Goal: Task Accomplishment & Management: Use online tool/utility

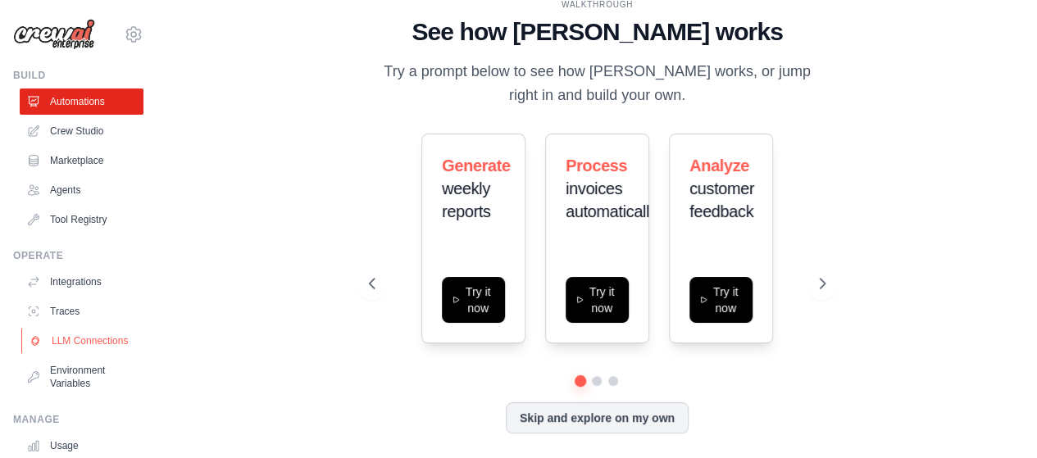
click at [65, 345] on link "LLM Connections" at bounding box center [83, 341] width 124 height 26
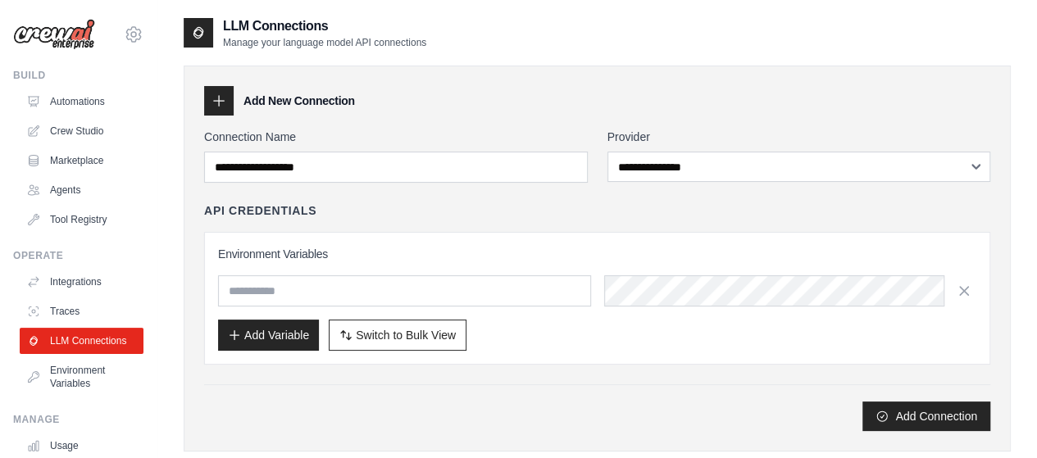
click at [213, 103] on icon at bounding box center [219, 101] width 16 height 16
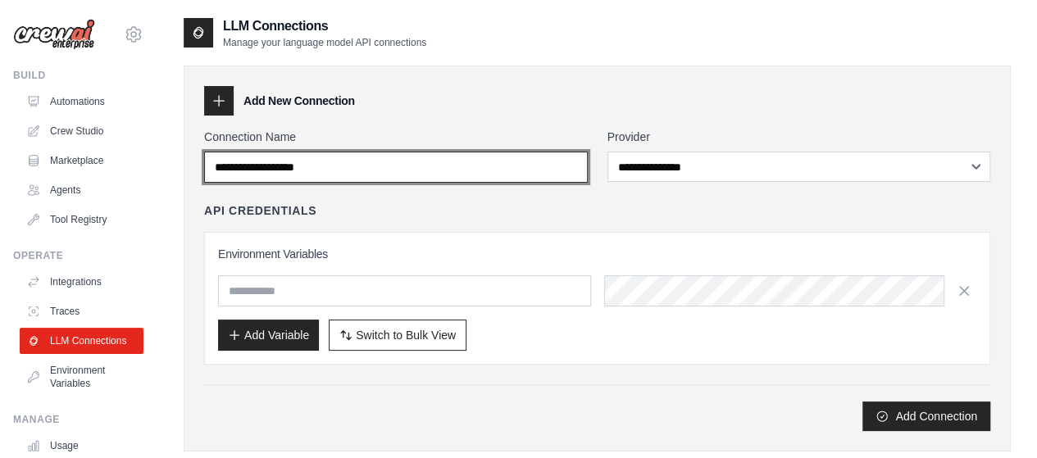
click at [291, 173] on input "Connection Name" at bounding box center [396, 167] width 384 height 31
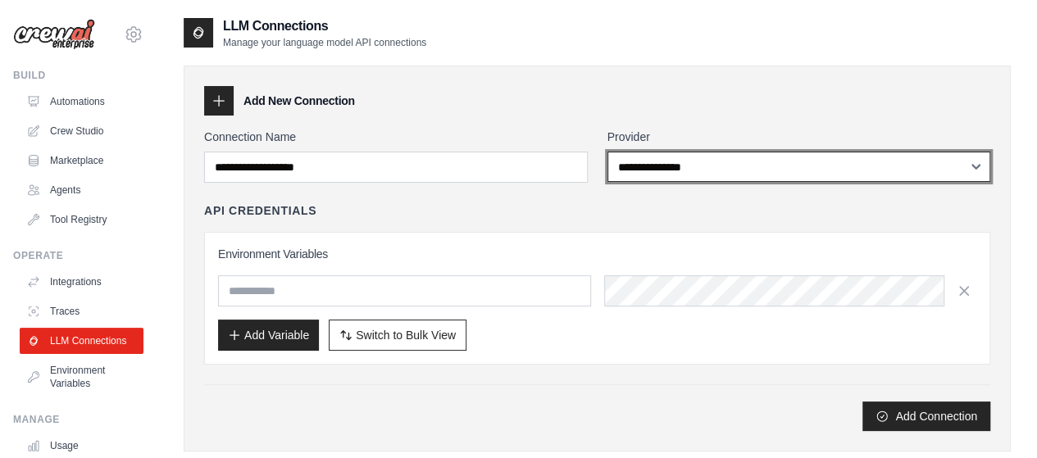
click at [664, 166] on select "**********" at bounding box center [800, 167] width 384 height 30
select select "******"
click at [608, 152] on select "**********" at bounding box center [800, 167] width 384 height 30
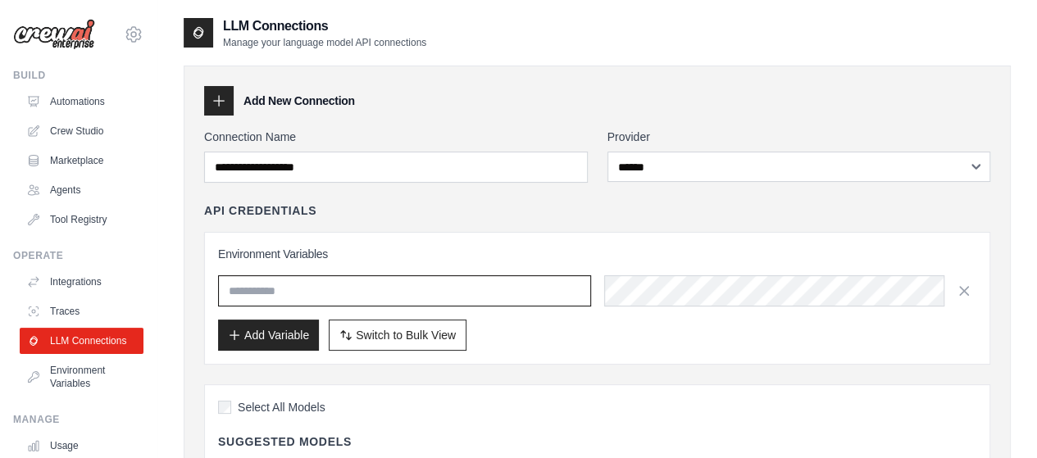
click at [471, 294] on input "text" at bounding box center [404, 291] width 373 height 31
click at [504, 299] on input "text" at bounding box center [404, 291] width 373 height 31
click at [545, 285] on input "text" at bounding box center [404, 291] width 373 height 31
paste input "**********"
type input "**********"
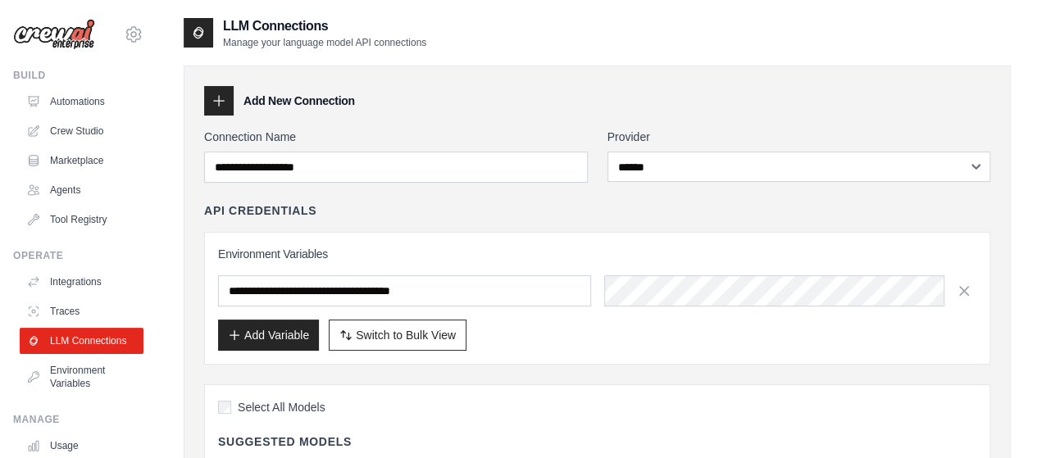
click at [538, 320] on div "Add Variable Switch to Bulk View Switch to Table View" at bounding box center [597, 335] width 759 height 31
click at [307, 327] on button "Add Variable" at bounding box center [268, 334] width 101 height 31
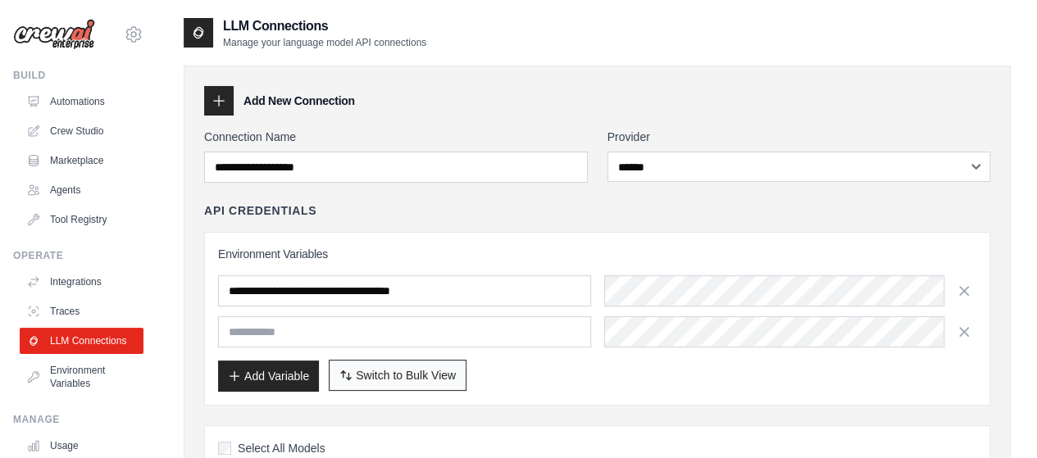
click at [386, 371] on span "Switch to Bulk View" at bounding box center [406, 375] width 100 height 16
type textarea "**********"
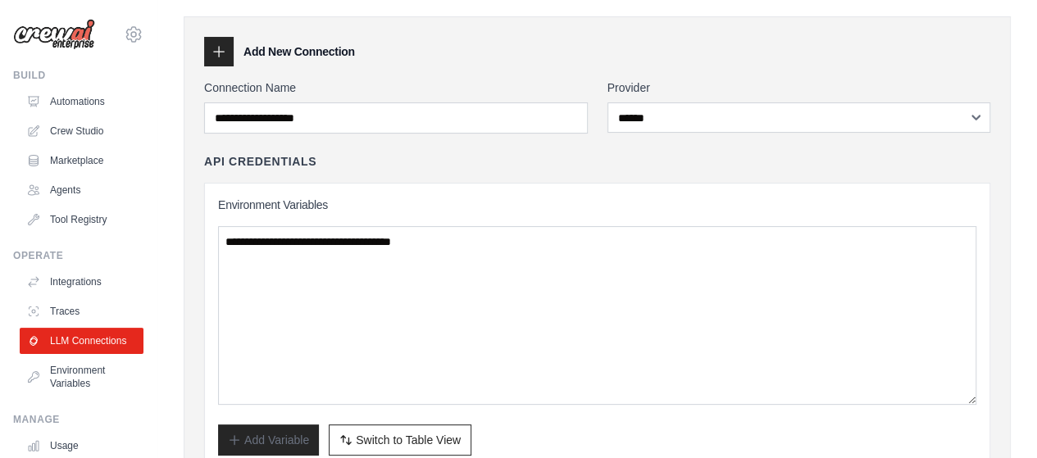
scroll to position [450, 0]
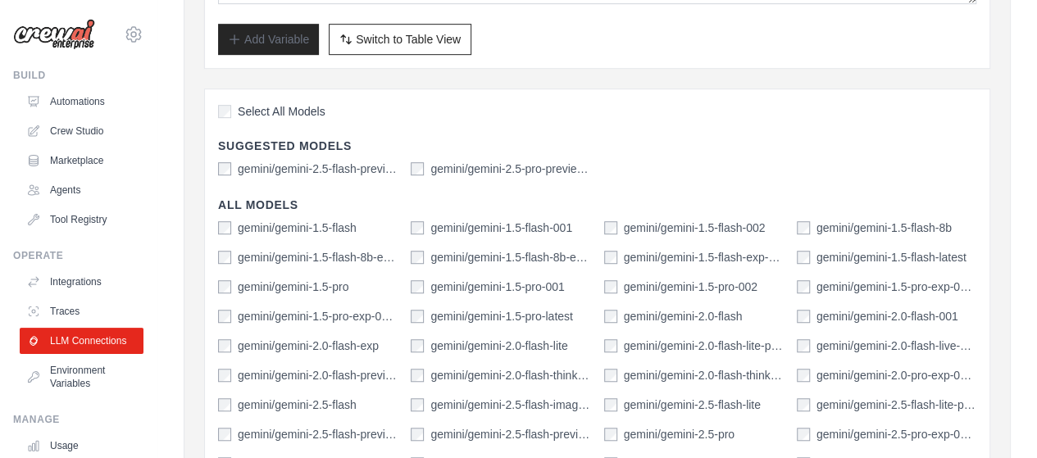
click at [224, 117] on div "Select All Models" at bounding box center [597, 114] width 759 height 22
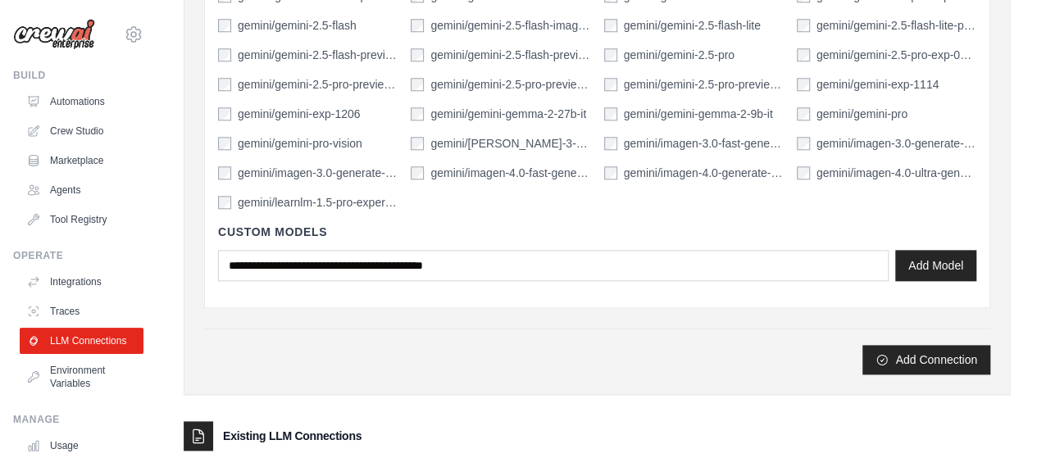
scroll to position [950, 0]
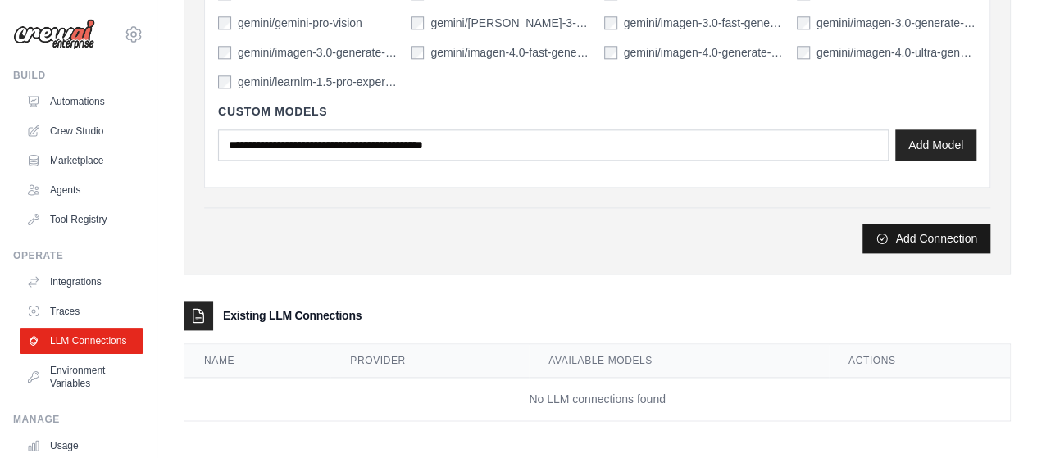
click at [951, 235] on button "Add Connection" at bounding box center [927, 239] width 128 height 30
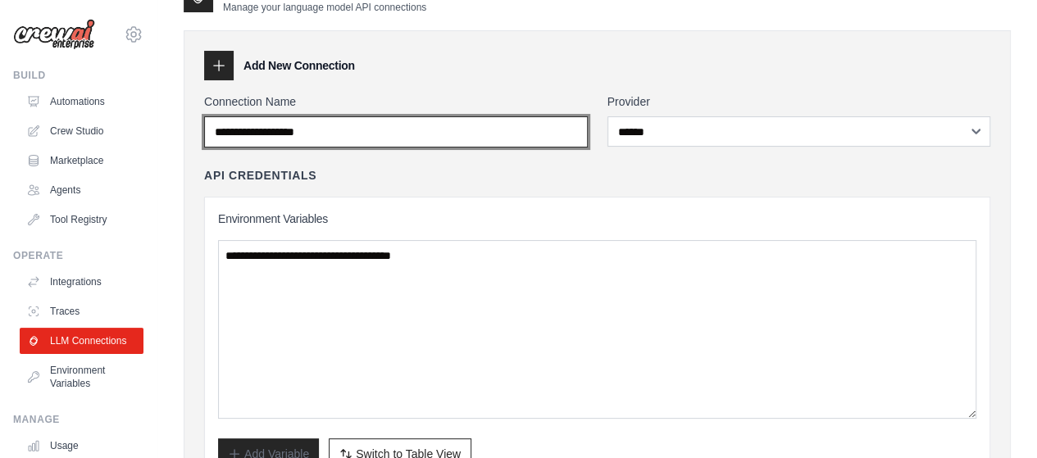
scroll to position [0, 0]
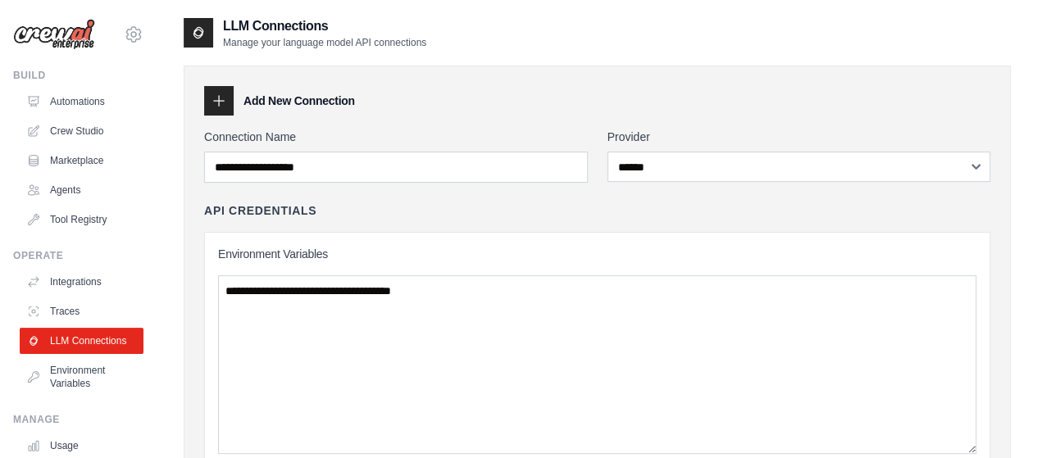
click at [423, 205] on div "API Credentials" at bounding box center [597, 211] width 786 height 16
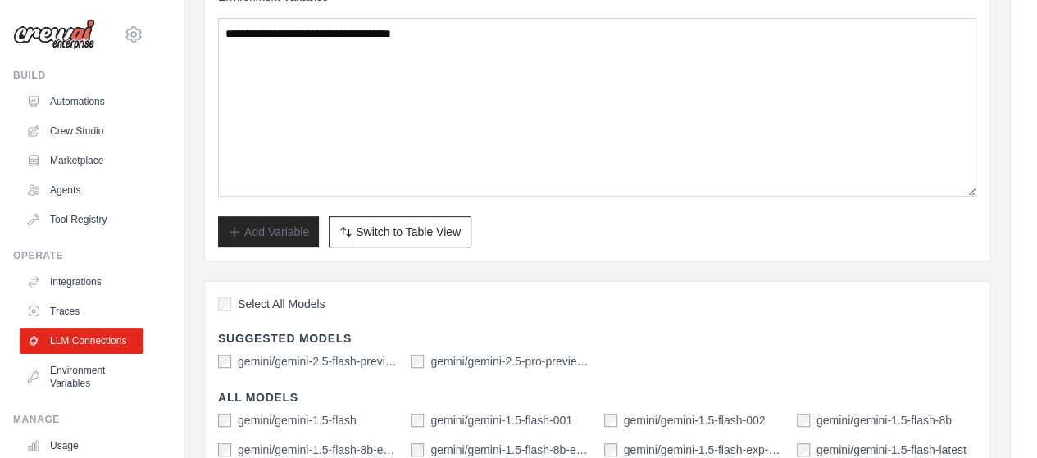
scroll to position [264, 0]
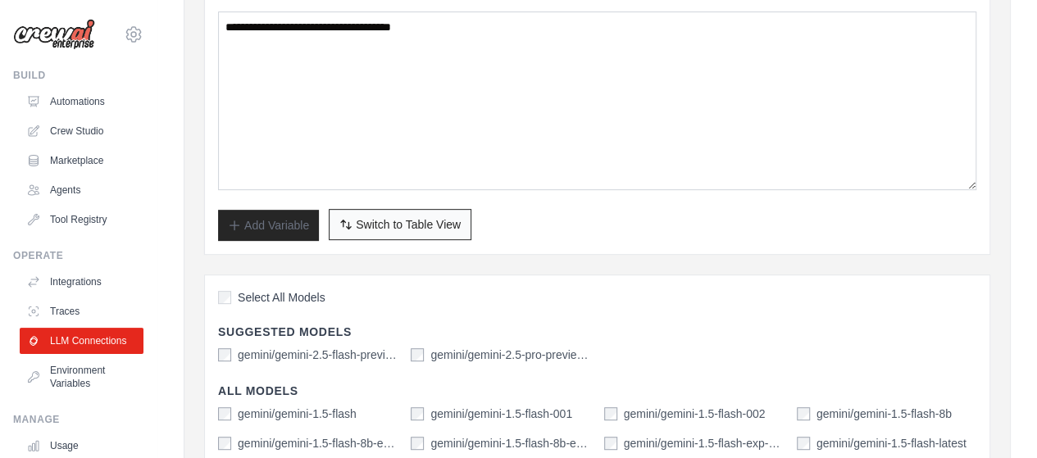
click at [430, 232] on button "Switch to Bulk View Switch to Table View" at bounding box center [400, 224] width 143 height 31
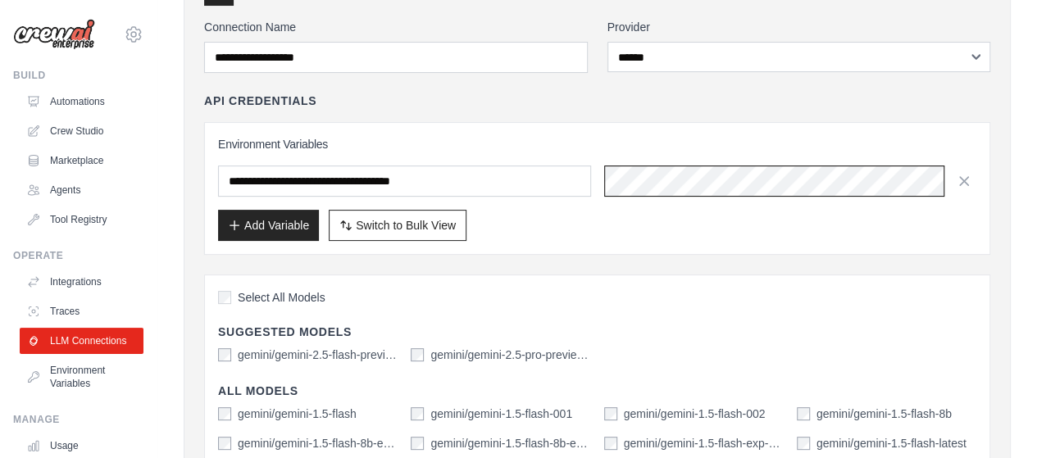
click at [599, 184] on div "**********" at bounding box center [597, 181] width 759 height 31
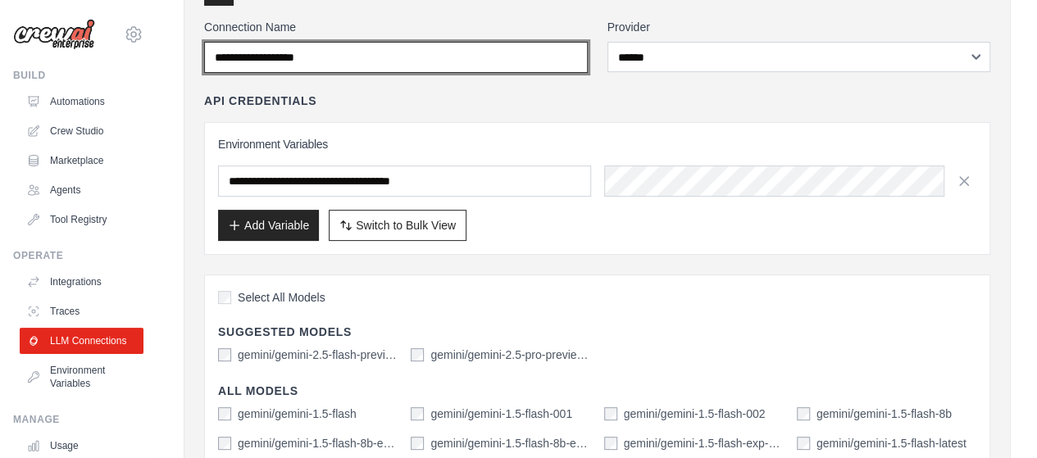
click at [422, 60] on input "Connection Name" at bounding box center [396, 57] width 384 height 31
type input "*"
type input "**********"
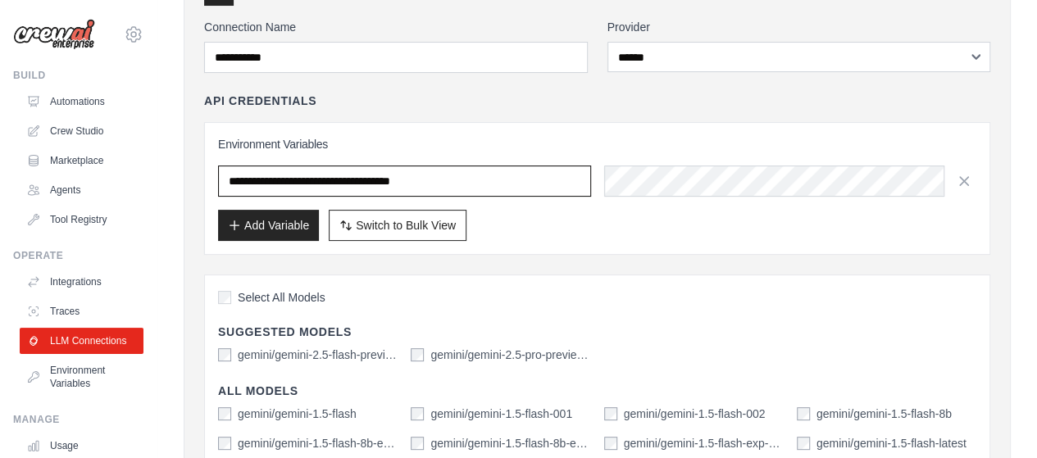
click at [360, 180] on input "**********" at bounding box center [404, 181] width 373 height 31
click at [458, 174] on input "text" at bounding box center [404, 181] width 373 height 31
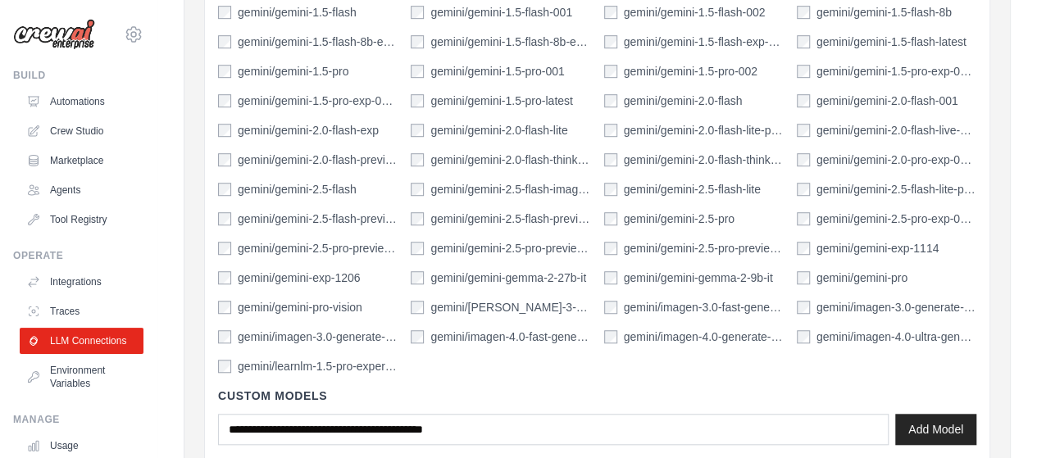
scroll to position [797, 0]
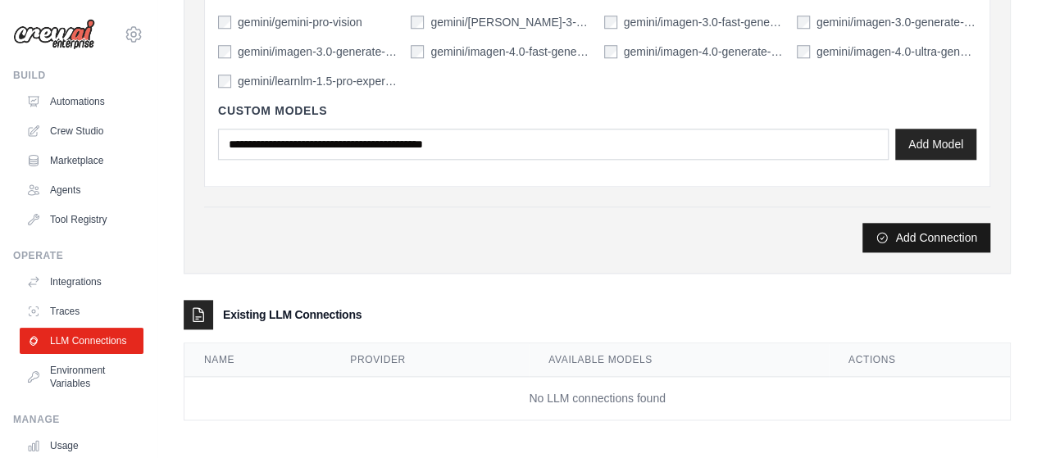
type input "**********"
click at [932, 230] on button "Add Connection" at bounding box center [927, 238] width 128 height 30
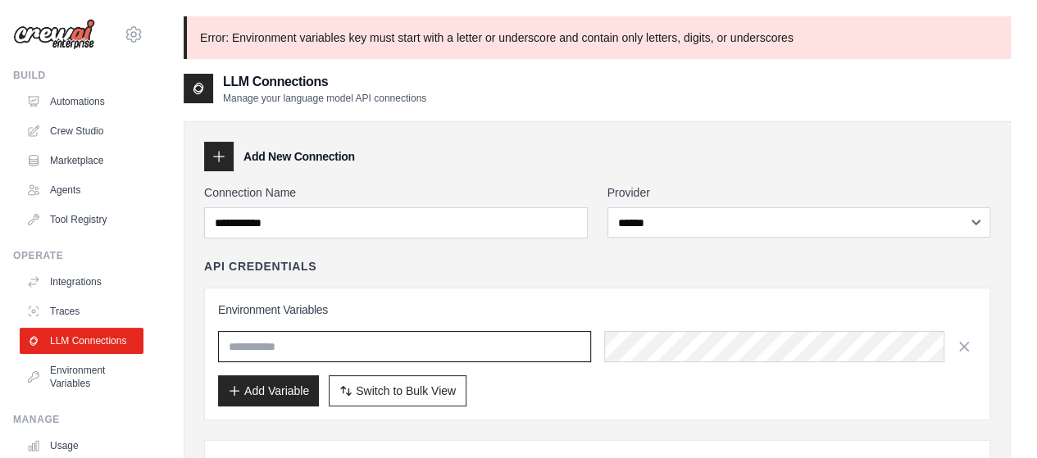
click at [496, 350] on input "text" at bounding box center [404, 346] width 373 height 31
paste input "**********"
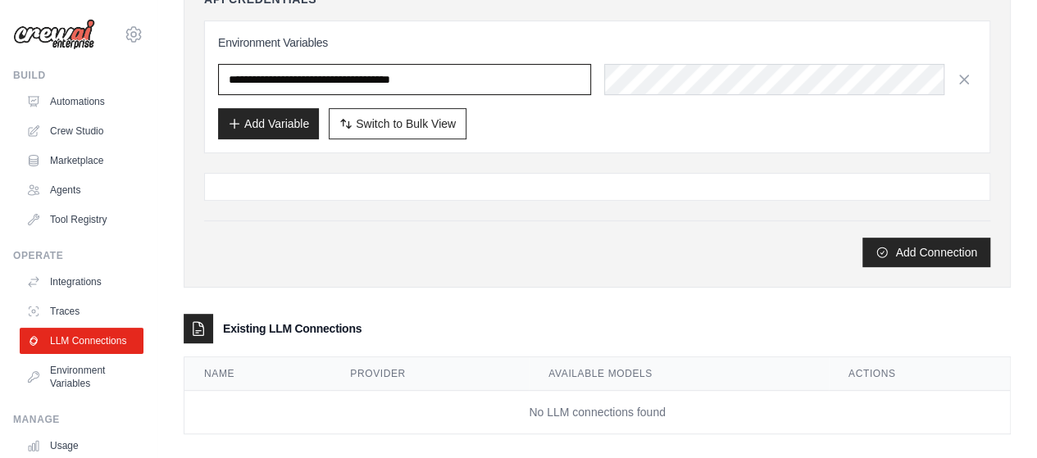
scroll to position [281, 0]
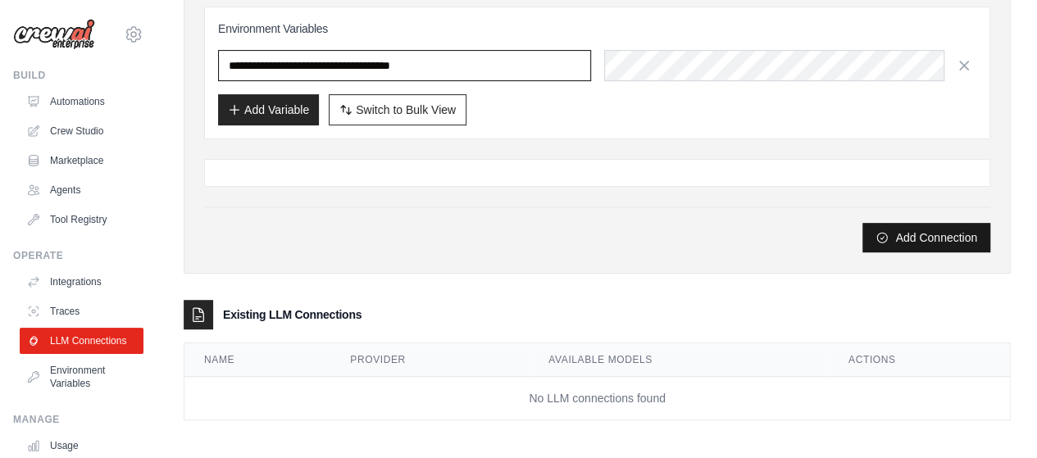
type input "**********"
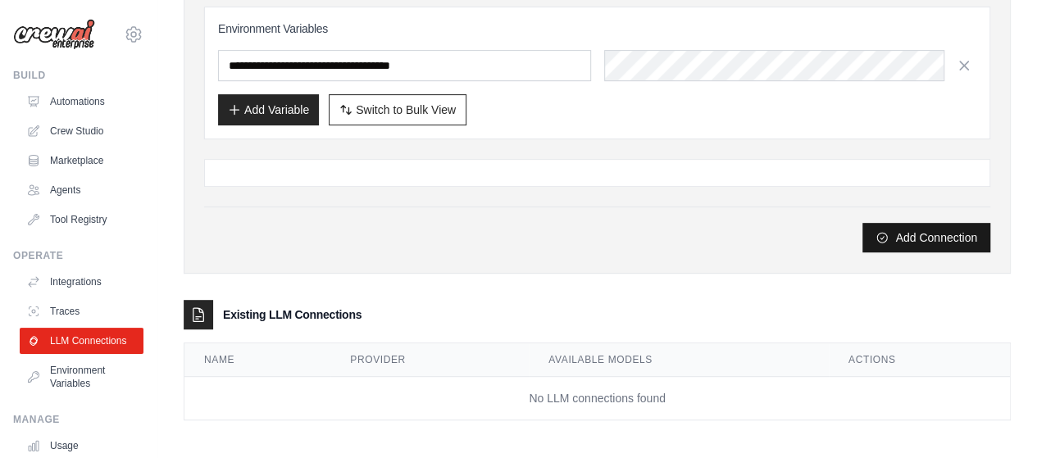
click at [937, 239] on button "Add Connection" at bounding box center [927, 238] width 128 height 30
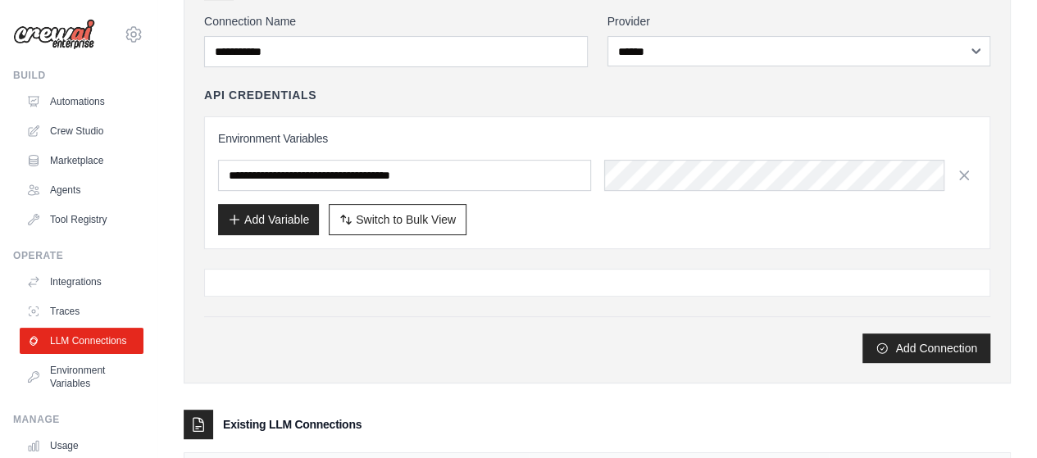
scroll to position [89, 0]
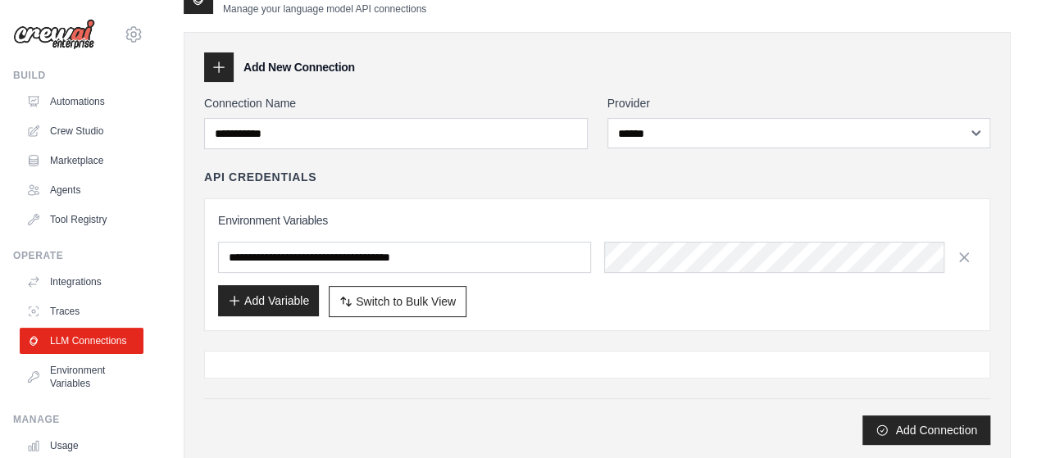
click at [253, 309] on button "Add Variable" at bounding box center [268, 300] width 101 height 31
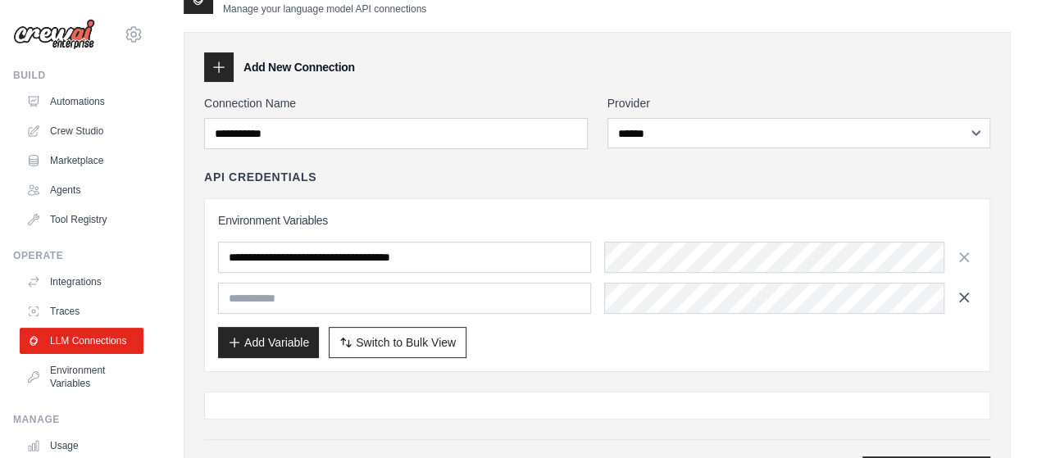
click at [959, 295] on icon "button" at bounding box center [964, 297] width 16 height 16
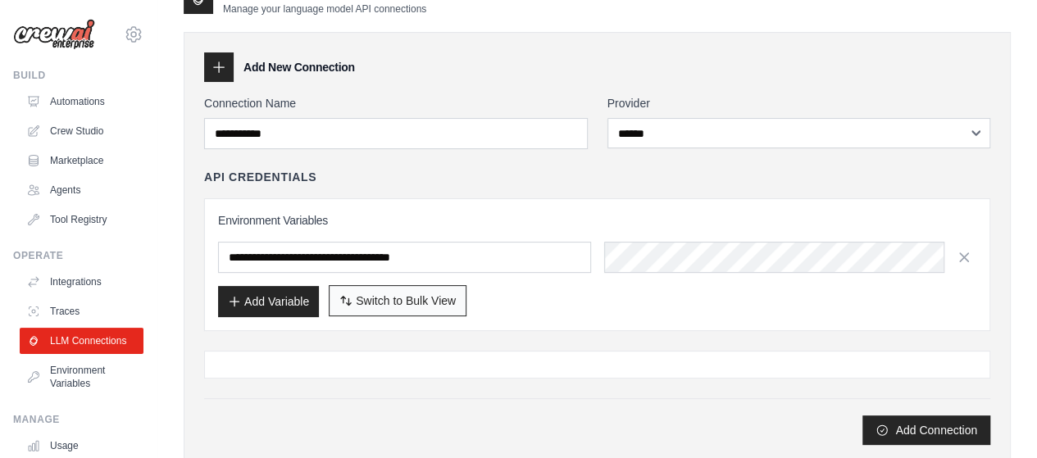
click at [426, 297] on span "Switch to Bulk View" at bounding box center [406, 301] width 100 height 16
type textarea "**********"
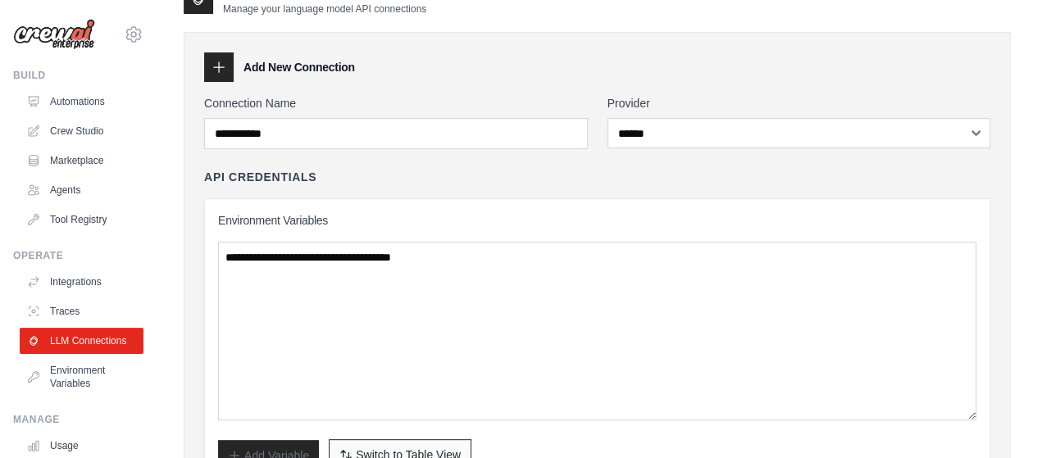
click at [396, 454] on span "Switch to Table View" at bounding box center [408, 455] width 105 height 16
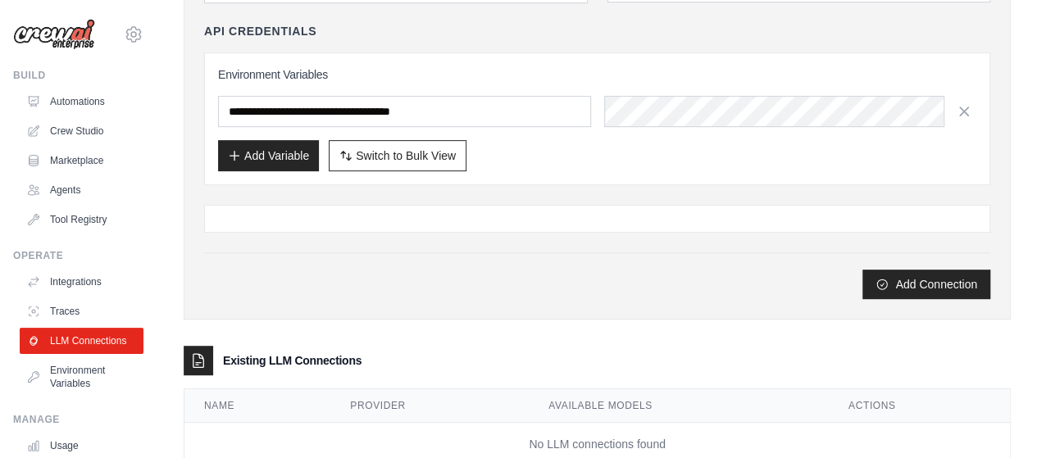
scroll to position [281, 0]
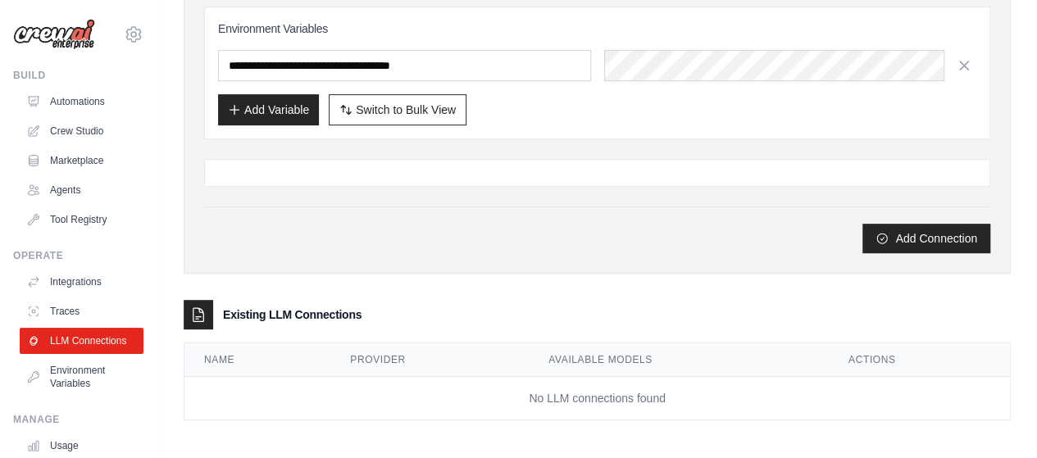
click at [195, 312] on icon at bounding box center [198, 315] width 16 height 16
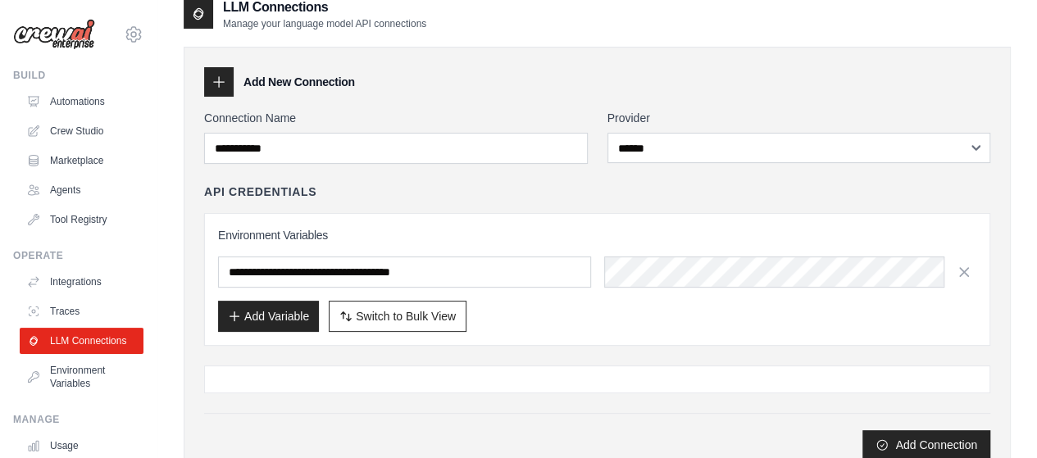
scroll to position [62, 0]
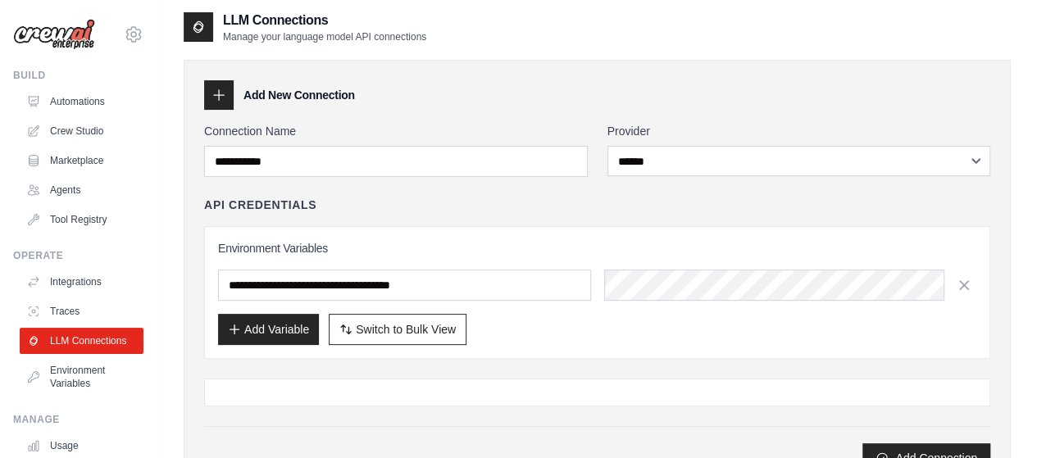
click at [221, 98] on icon at bounding box center [219, 95] width 16 height 16
click at [291, 96] on h3 "Add New Connection" at bounding box center [300, 95] width 112 height 16
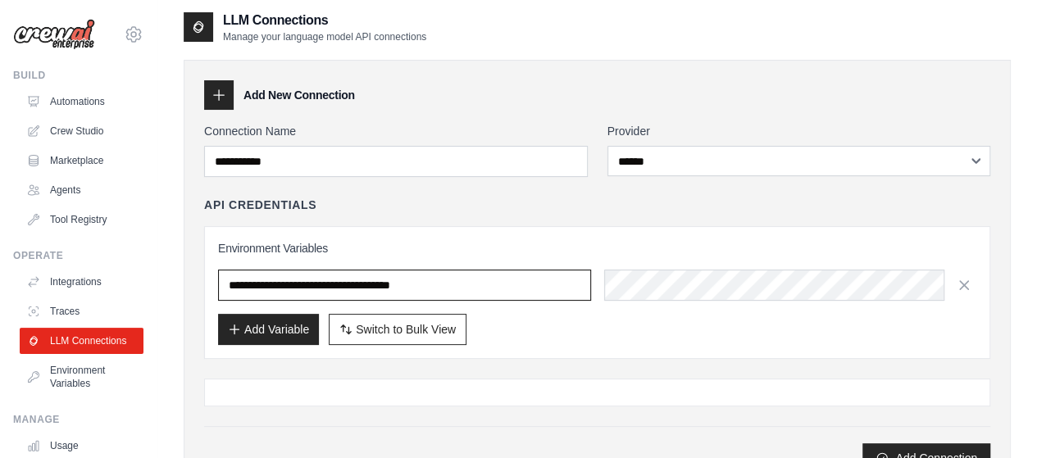
click at [284, 280] on input "**********" at bounding box center [404, 285] width 373 height 31
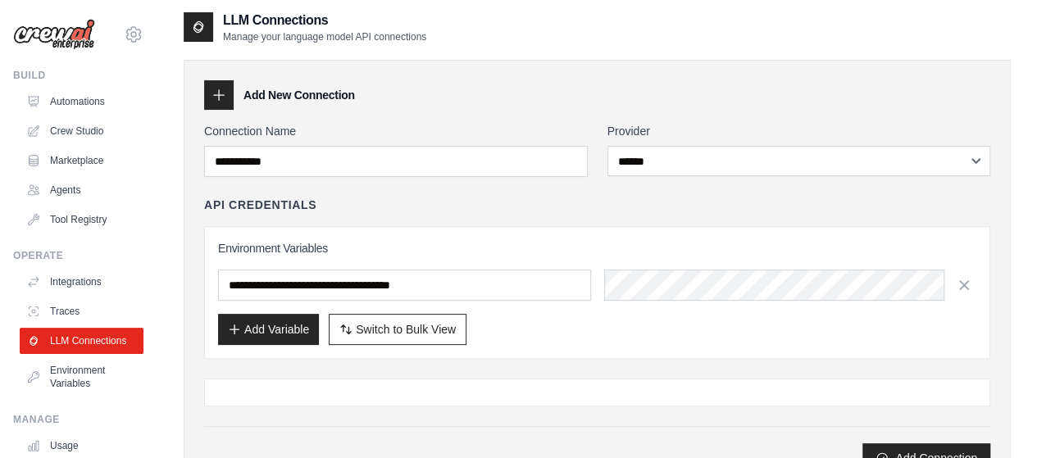
scroll to position [72, 0]
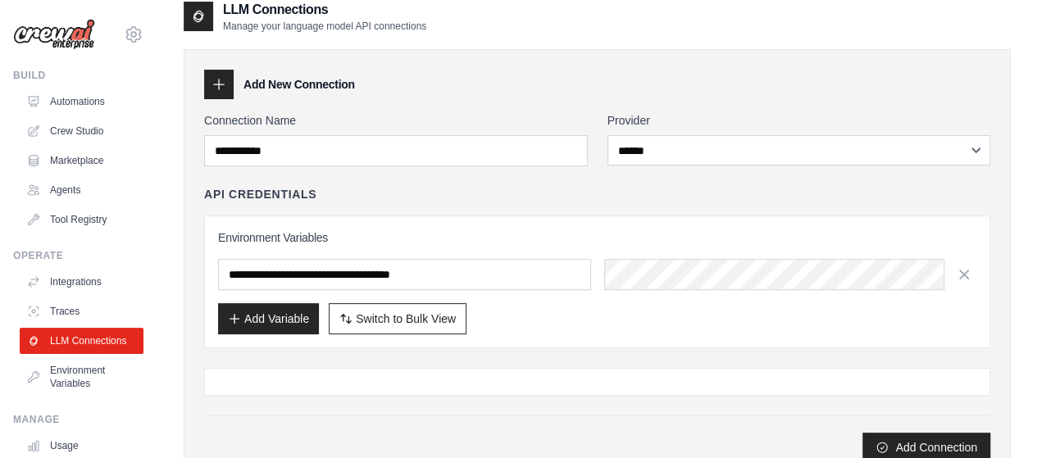
click at [340, 372] on div at bounding box center [597, 382] width 786 height 28
click at [98, 345] on link "LLM Connections" at bounding box center [83, 341] width 124 height 26
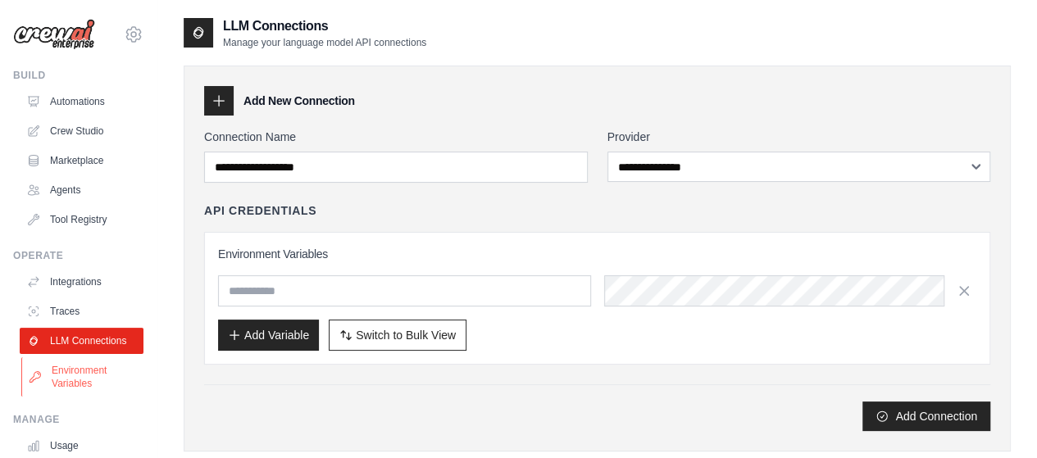
click at [90, 394] on link "Environment Variables" at bounding box center [83, 377] width 124 height 39
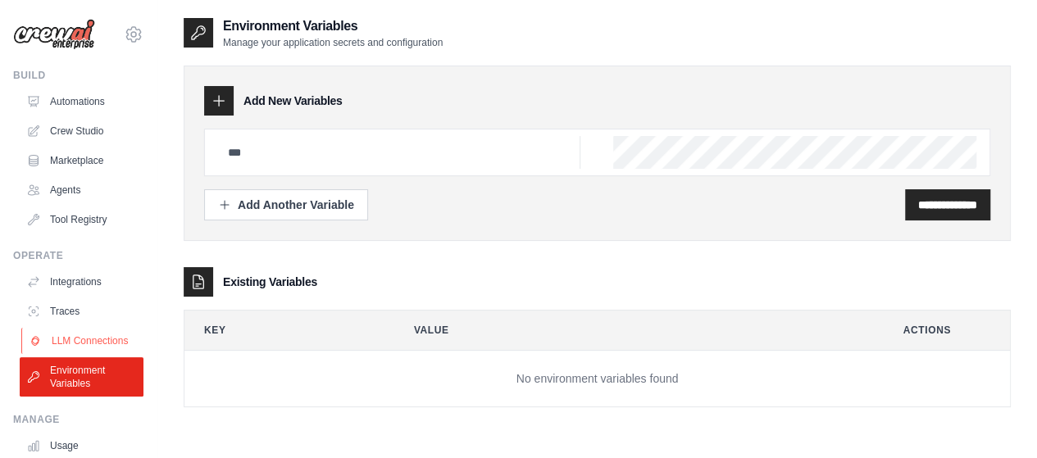
click at [94, 347] on link "LLM Connections" at bounding box center [83, 341] width 124 height 26
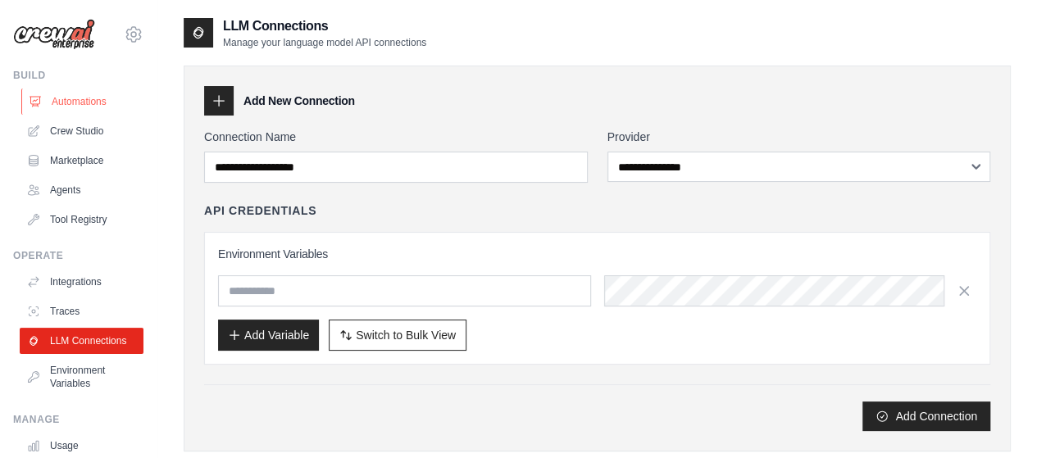
click at [111, 105] on link "Automations" at bounding box center [83, 102] width 124 height 26
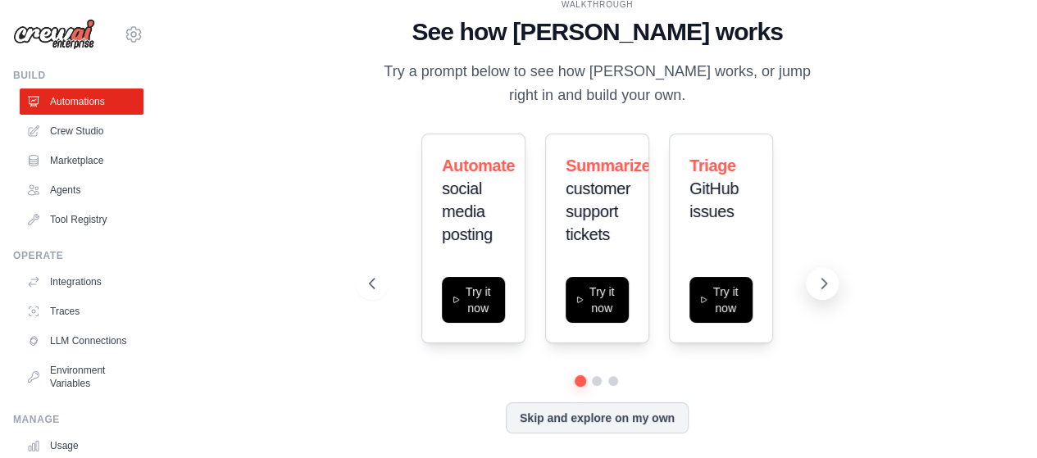
click at [815, 275] on button at bounding box center [822, 283] width 33 height 33
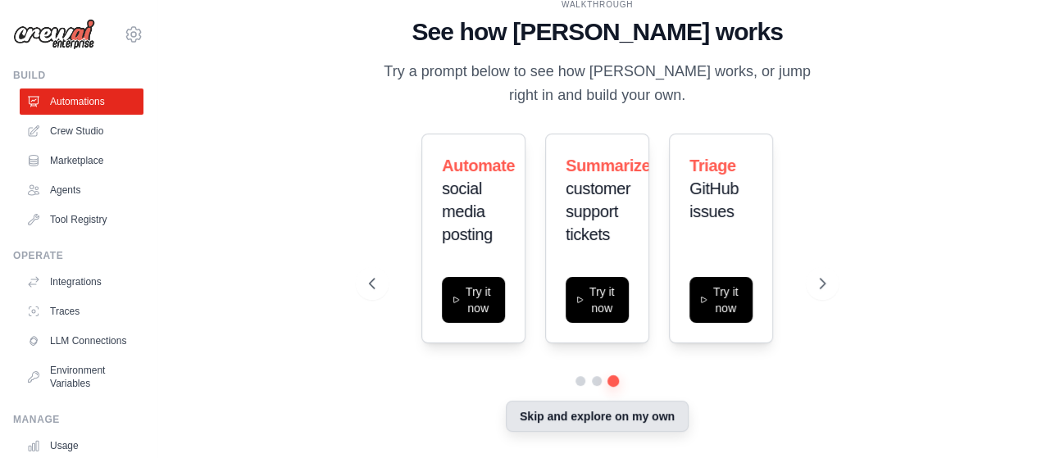
click at [635, 416] on button "Skip and explore on my own" at bounding box center [597, 416] width 183 height 31
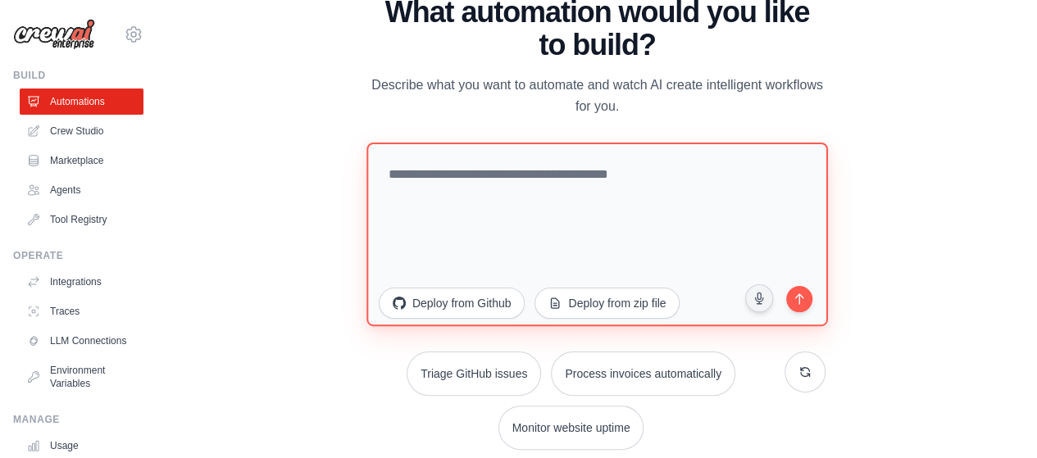
click at [656, 232] on textarea at bounding box center [598, 234] width 462 height 184
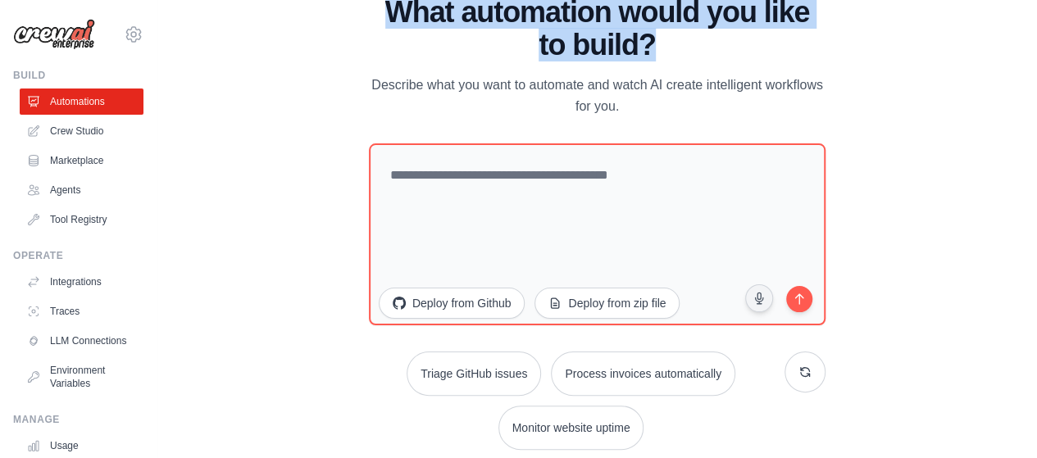
drag, startPoint x: 676, startPoint y: 45, endPoint x: 376, endPoint y: -2, distance: 303.9
click at [376, 0] on html "[EMAIL_ADDRESS][DOMAIN_NAME] Settings Build Automations Crew Studio" at bounding box center [518, 229] width 1037 height 458
copy h1 "What automation would you like to build?"
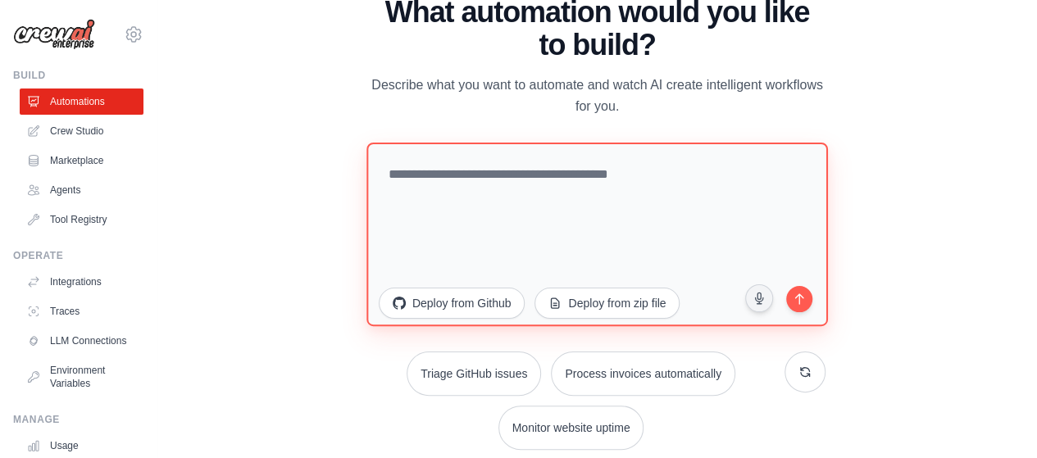
click at [522, 202] on textarea at bounding box center [598, 234] width 462 height 184
paste textarea "**********"
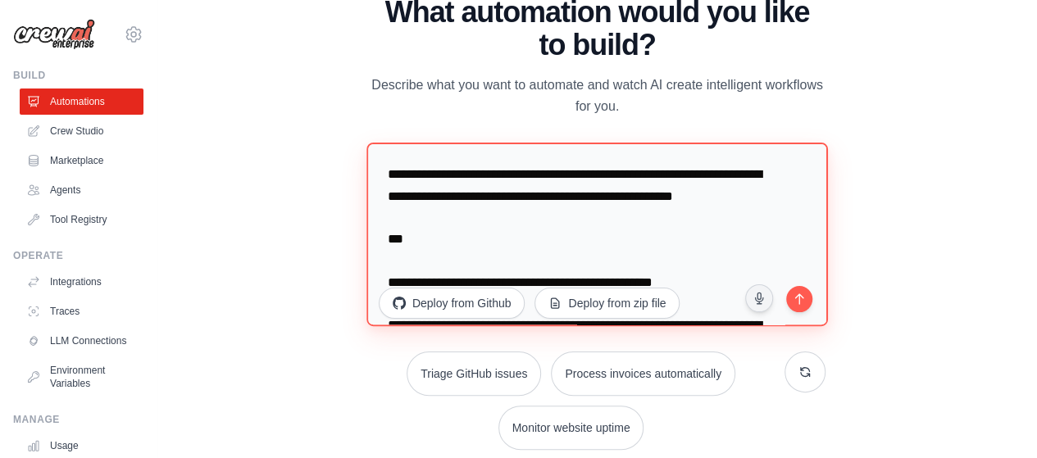
scroll to position [733, 0]
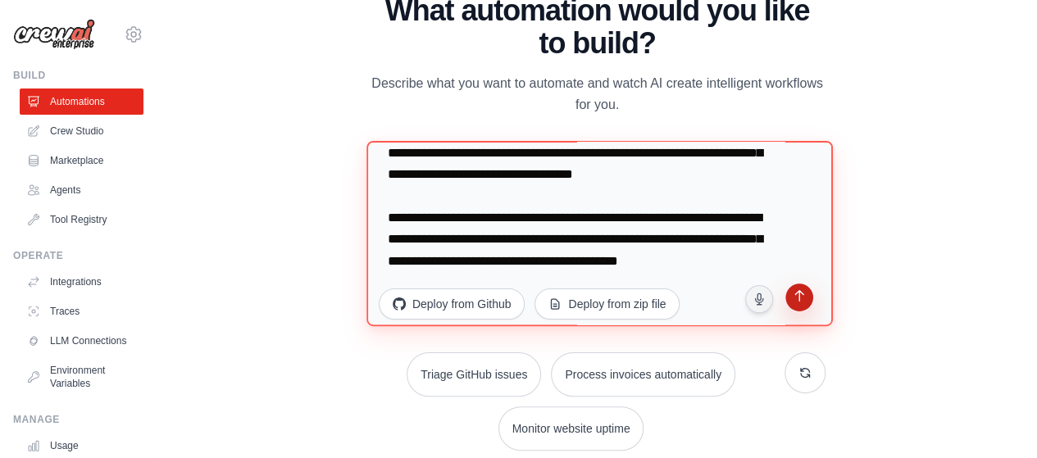
type textarea "**********"
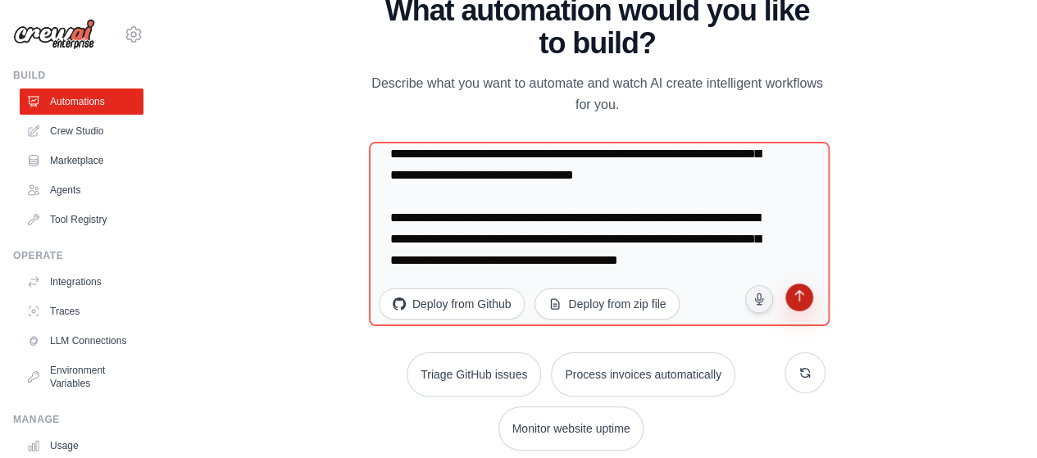
click at [798, 303] on icon "submit" at bounding box center [800, 298] width 16 height 16
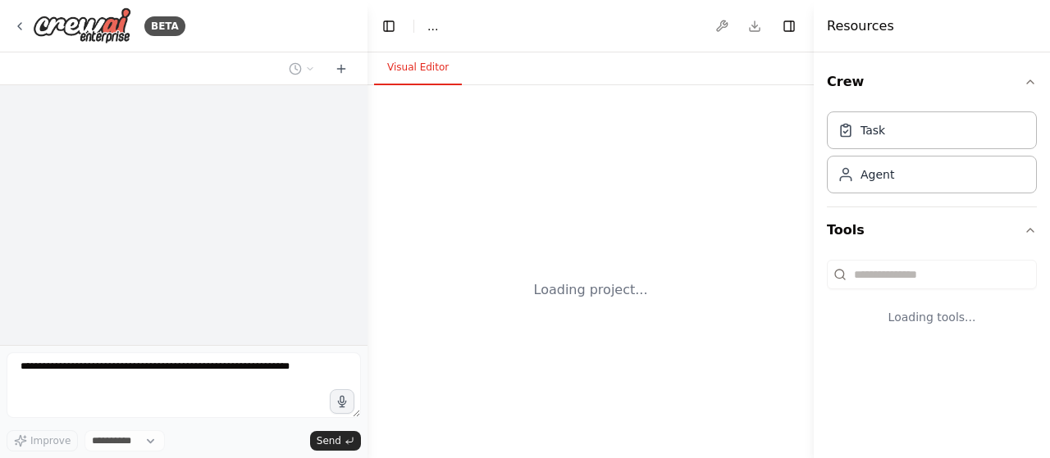
select select "****"
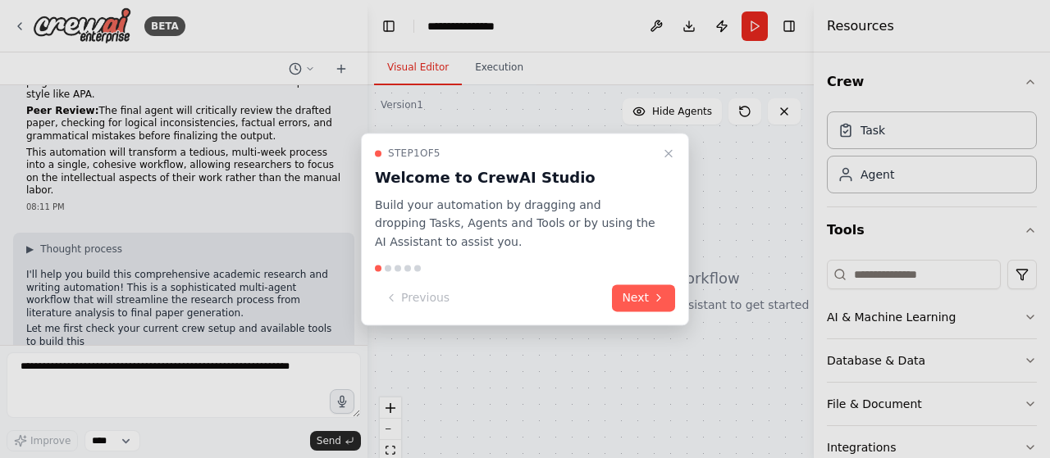
scroll to position [436, 0]
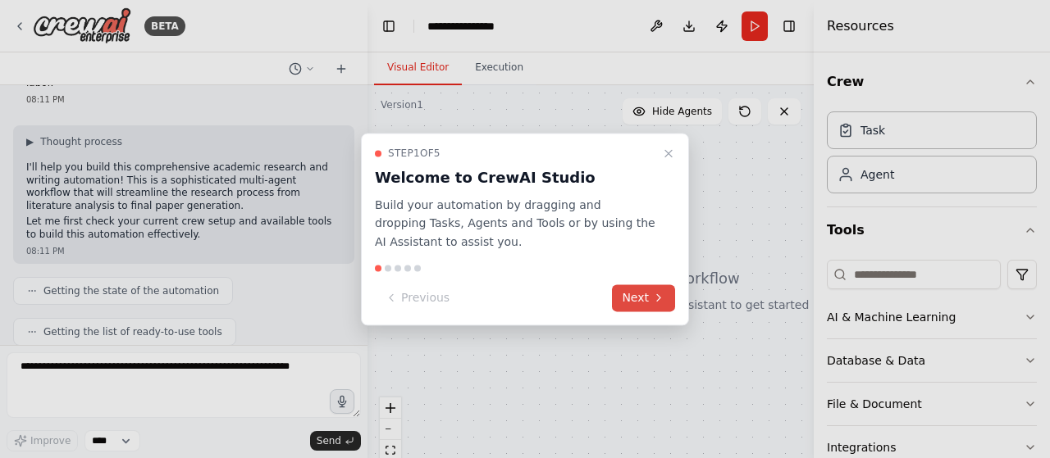
click at [651, 303] on button "Next" at bounding box center [643, 298] width 63 height 27
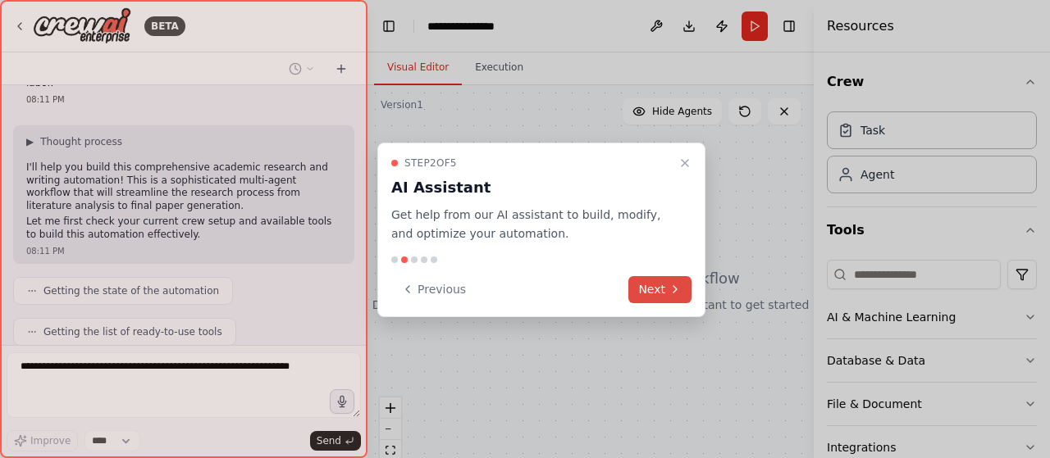
scroll to position [544, 0]
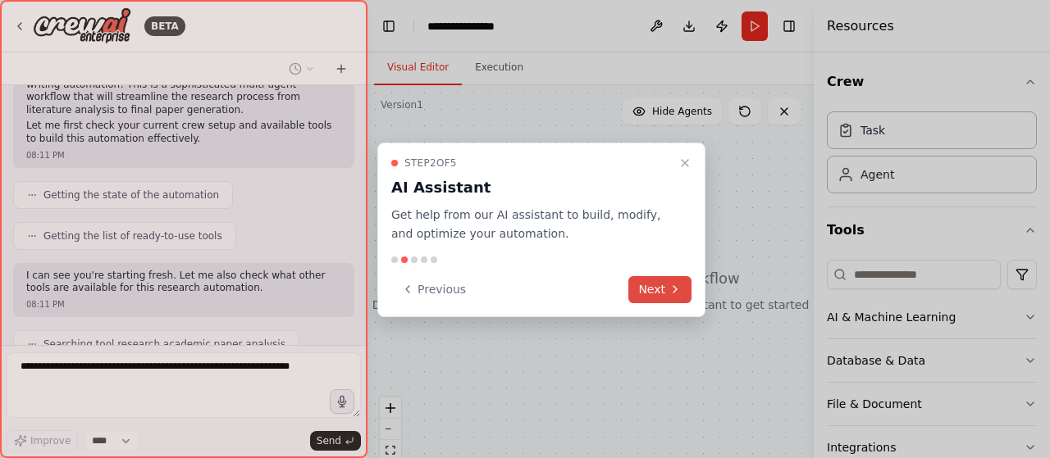
click at [656, 282] on button "Next" at bounding box center [659, 289] width 63 height 27
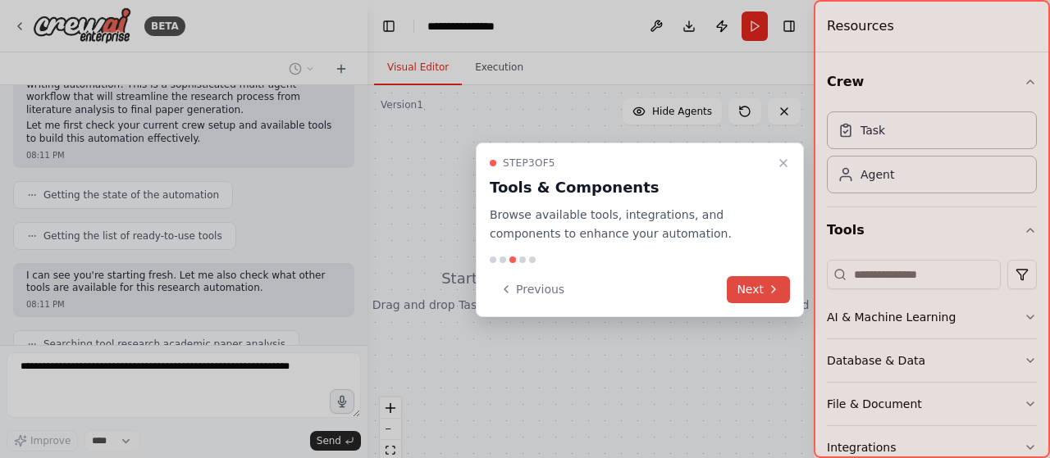
click at [736, 293] on button "Next" at bounding box center [758, 289] width 63 height 27
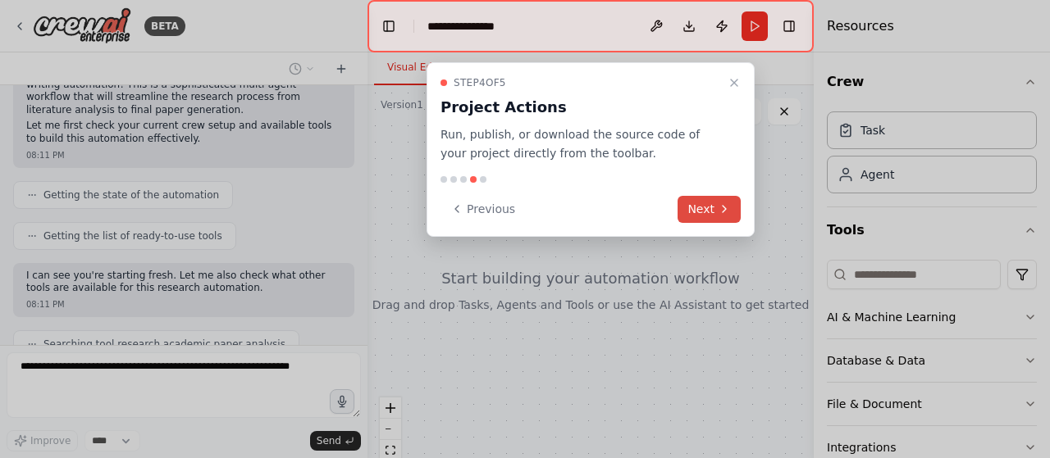
scroll to position [584, 0]
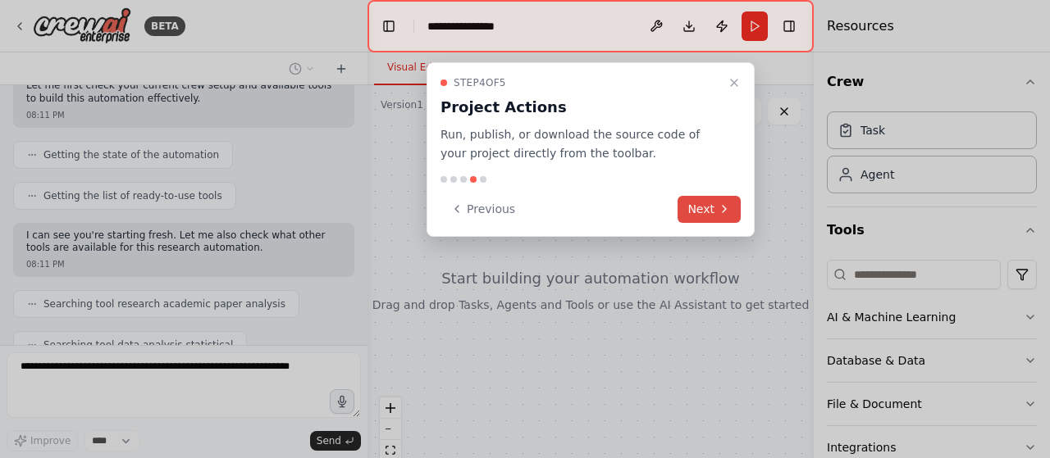
click at [719, 197] on button "Next" at bounding box center [708, 209] width 63 height 27
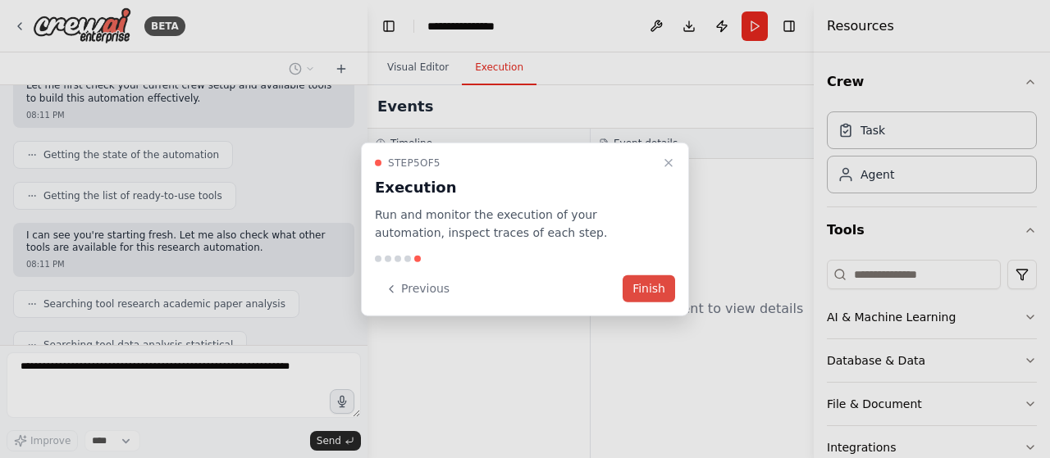
scroll to position [625, 0]
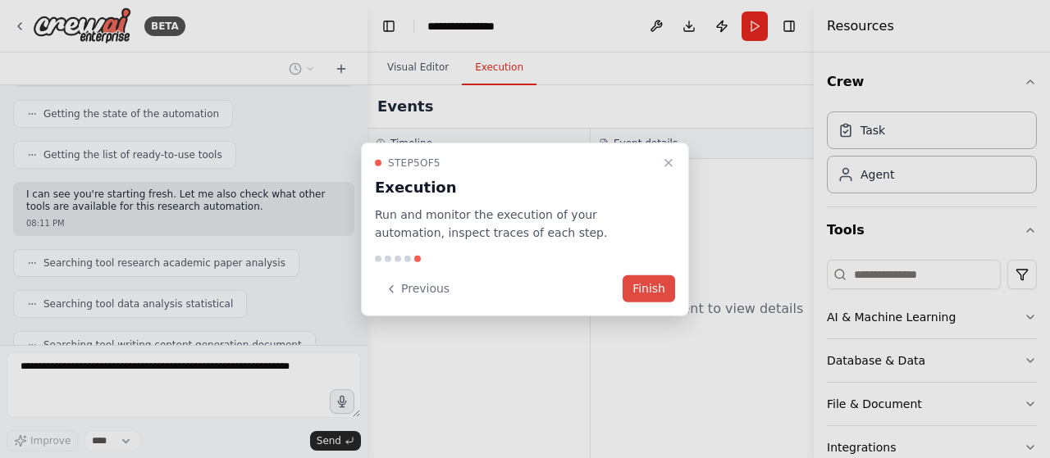
click at [662, 279] on button "Finish" at bounding box center [648, 289] width 52 height 27
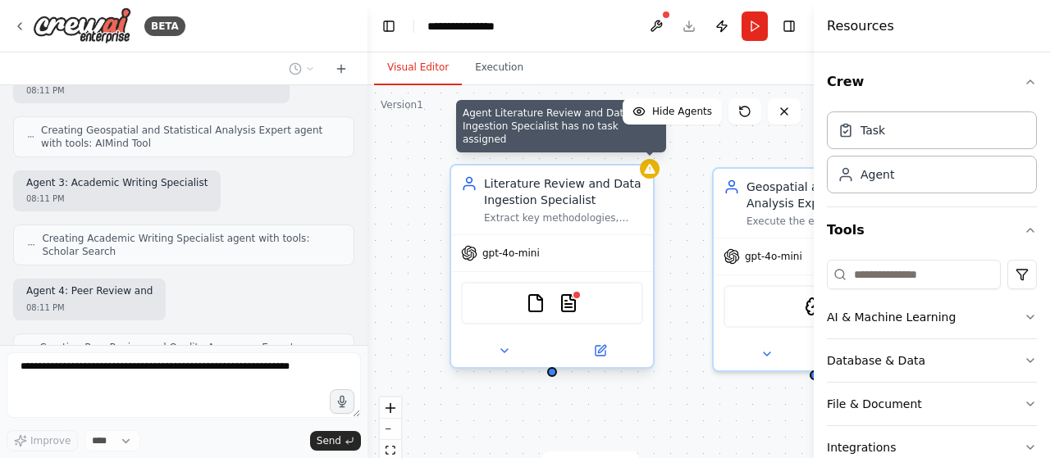
scroll to position [1099, 0]
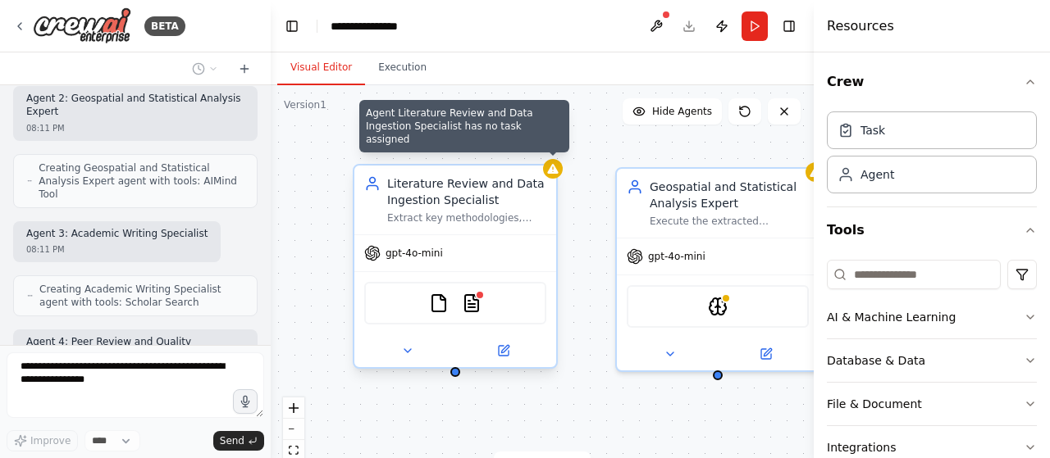
drag, startPoint x: 362, startPoint y: 394, endPoint x: 271, endPoint y: 395, distance: 91.0
click at [271, 395] on div "BETA Based on the AI agent we've been building, here is a concise and complete …" at bounding box center [525, 229] width 1050 height 458
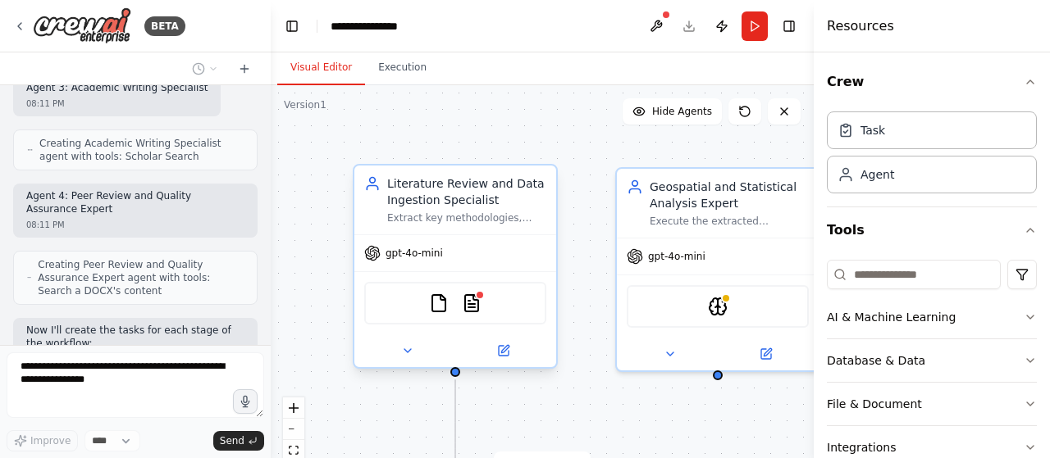
scroll to position [1519, 0]
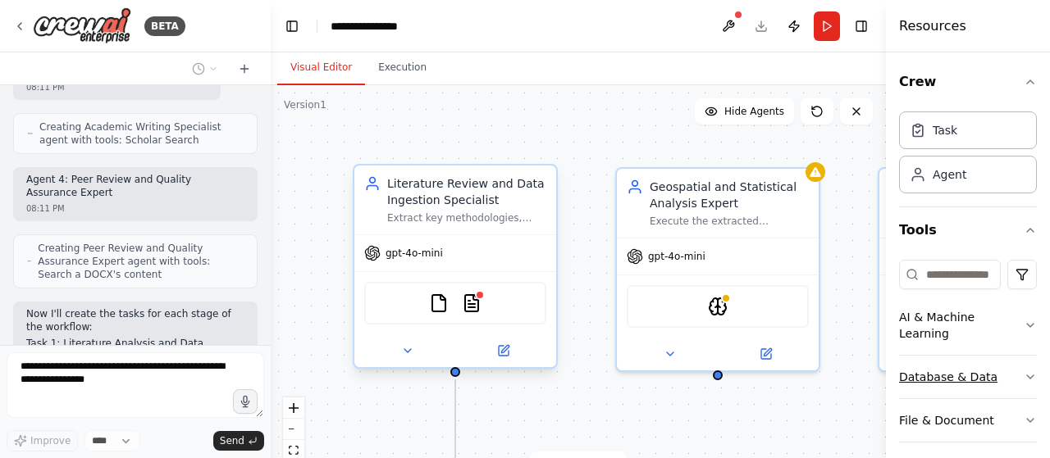
drag, startPoint x: 815, startPoint y: 408, endPoint x: 935, endPoint y: 393, distance: 120.6
click at [935, 393] on div "Resources Crew Task Agent Tools AI & Machine Learning Database & Data File & Do…" at bounding box center [968, 229] width 164 height 458
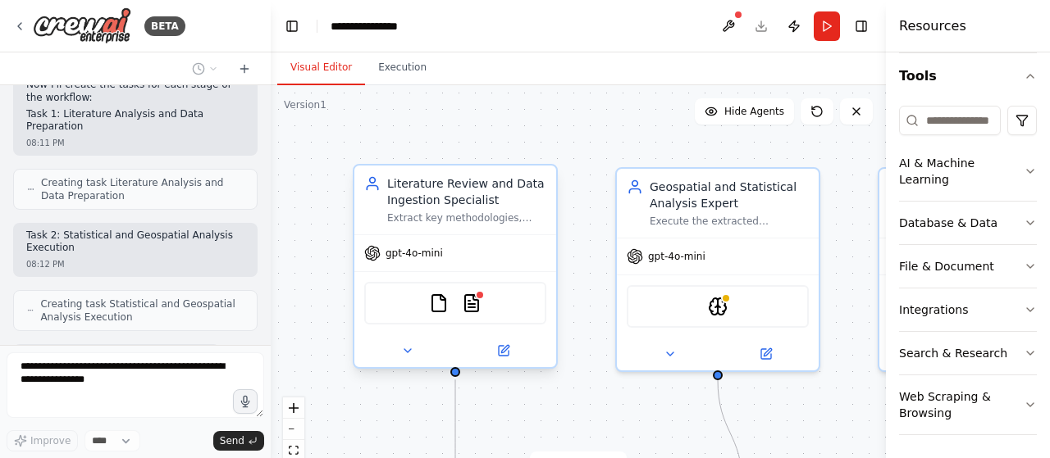
scroll to position [1735, 0]
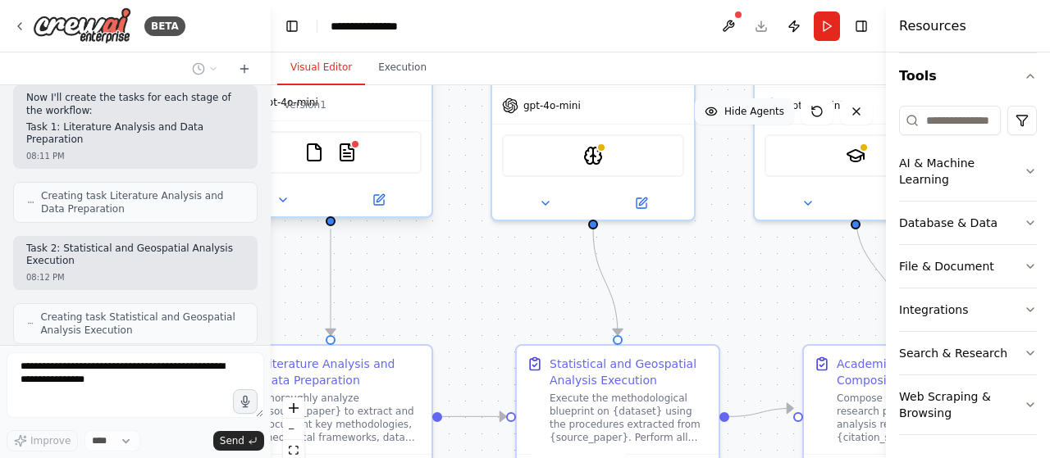
drag, startPoint x: 839, startPoint y: 253, endPoint x: 714, endPoint y: 103, distance: 195.7
click at [714, 103] on div "Version 1 Show Tools Hide Agents .deletable-edge-delete-btn { width: 20px; heig…" at bounding box center [578, 290] width 615 height 410
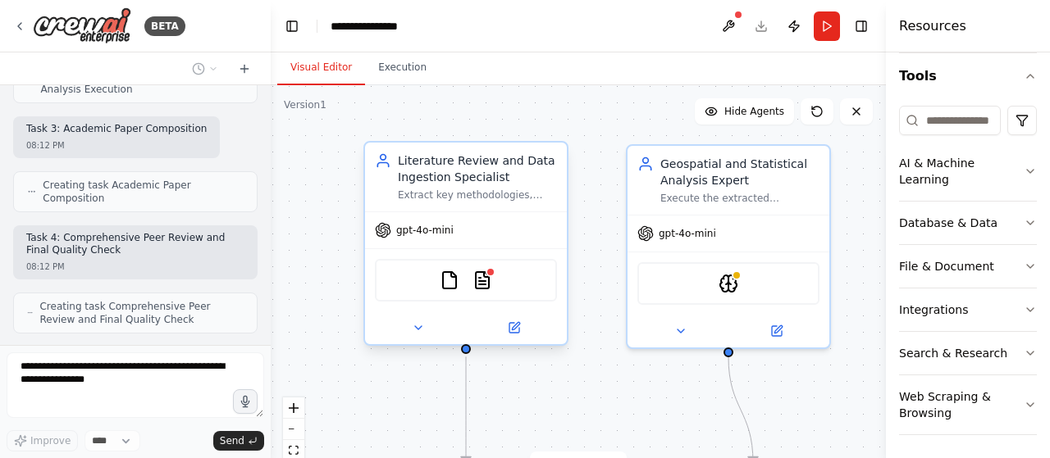
scroll to position [1963, 0]
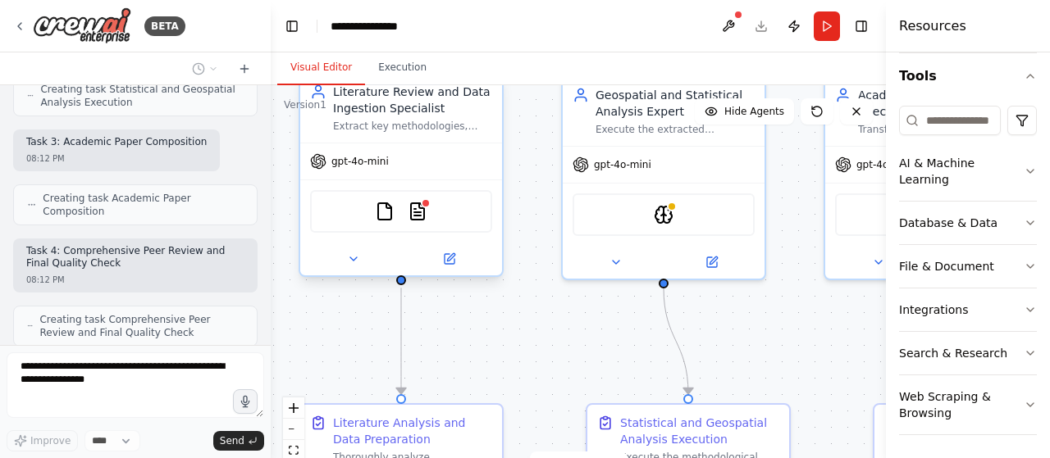
drag, startPoint x: 759, startPoint y: 289, endPoint x: 829, endPoint y: 349, distance: 92.0
click at [829, 349] on div ".deletable-edge-delete-btn { width: 20px; height: 20px; border: 0px solid #ffff…" at bounding box center [578, 290] width 615 height 410
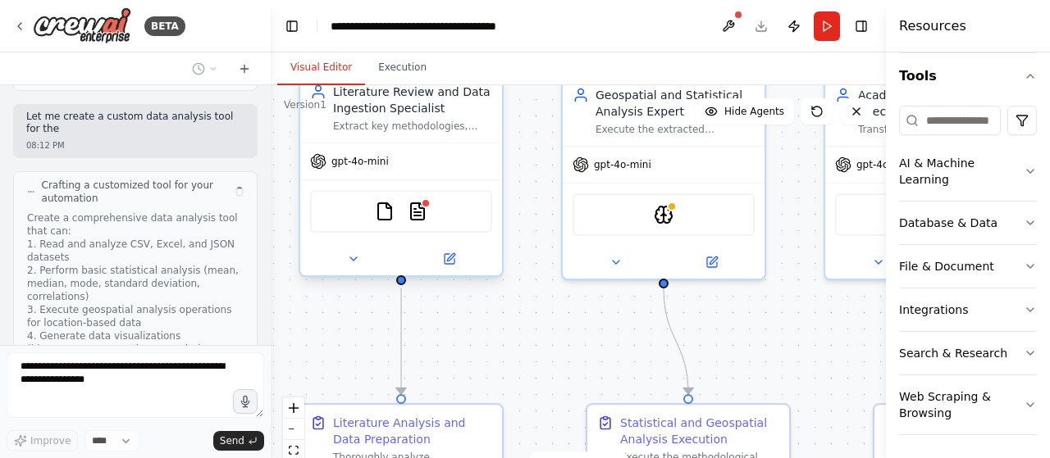
scroll to position [2487, 0]
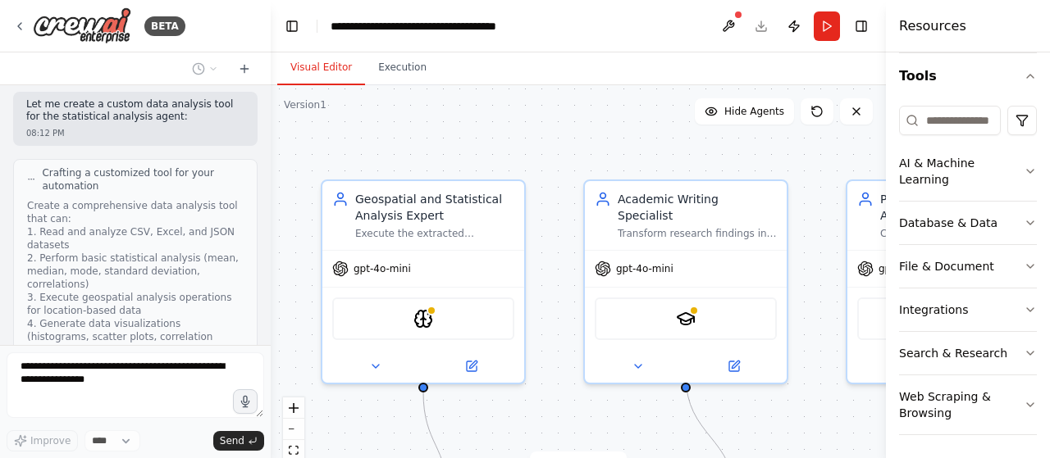
drag, startPoint x: 548, startPoint y: 342, endPoint x: 308, endPoint y: 446, distance: 261.9
click at [308, 446] on div ".deletable-edge-delete-btn { width: 20px; height: 20px; border: 0px solid #ffff…" at bounding box center [578, 290] width 615 height 410
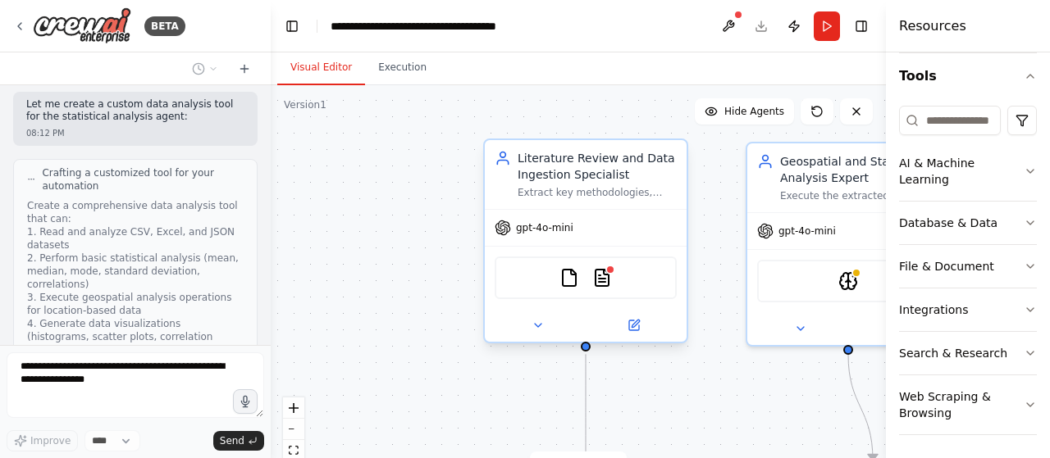
drag, startPoint x: 604, startPoint y: 431, endPoint x: 1028, endPoint y: 393, distance: 426.5
click at [1028, 393] on div "BETA Based on the AI agent we've been building, here is a concise and complete …" at bounding box center [525, 229] width 1050 height 458
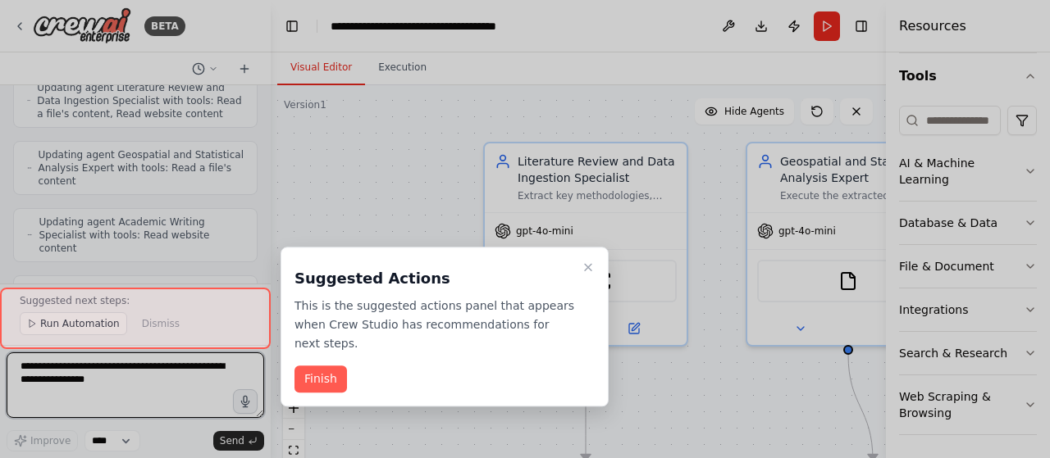
scroll to position [3178, 0]
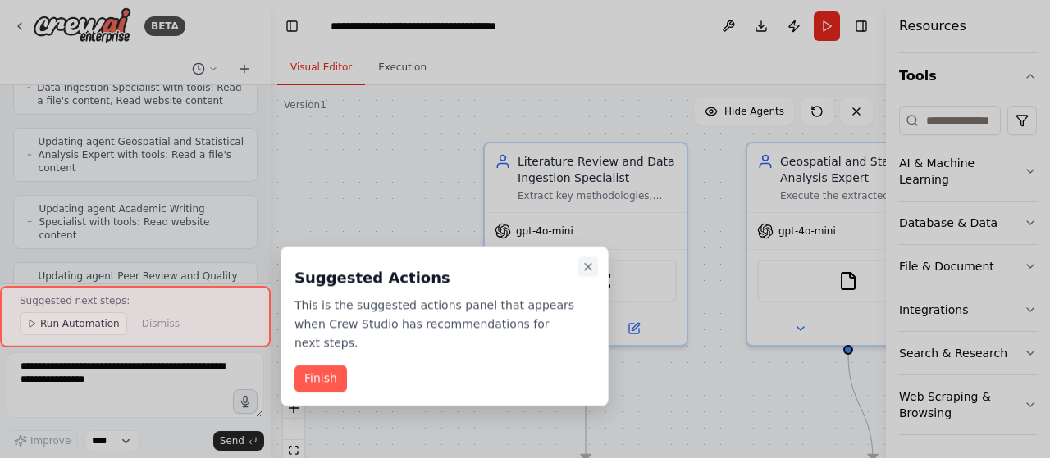
click at [591, 268] on icon "Close walkthrough" at bounding box center [587, 267] width 13 height 13
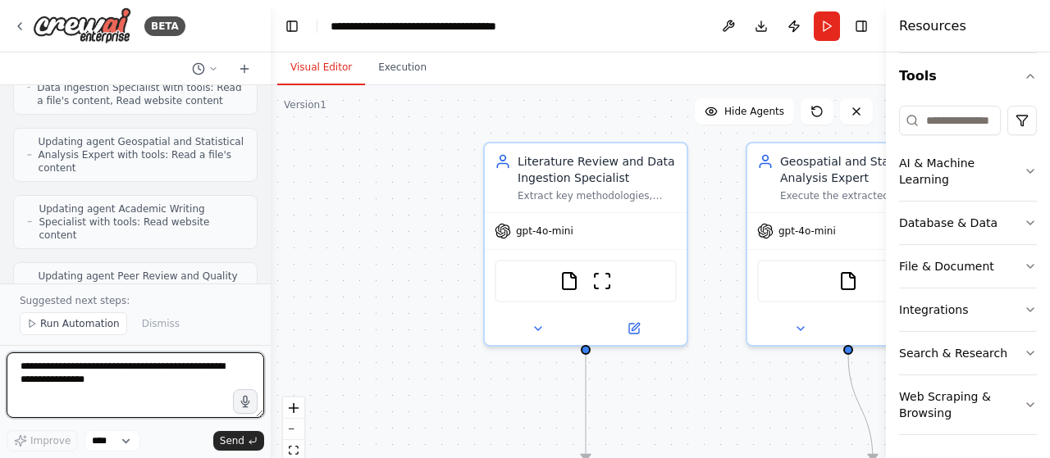
click at [84, 378] on textarea at bounding box center [135, 386] width 257 height 66
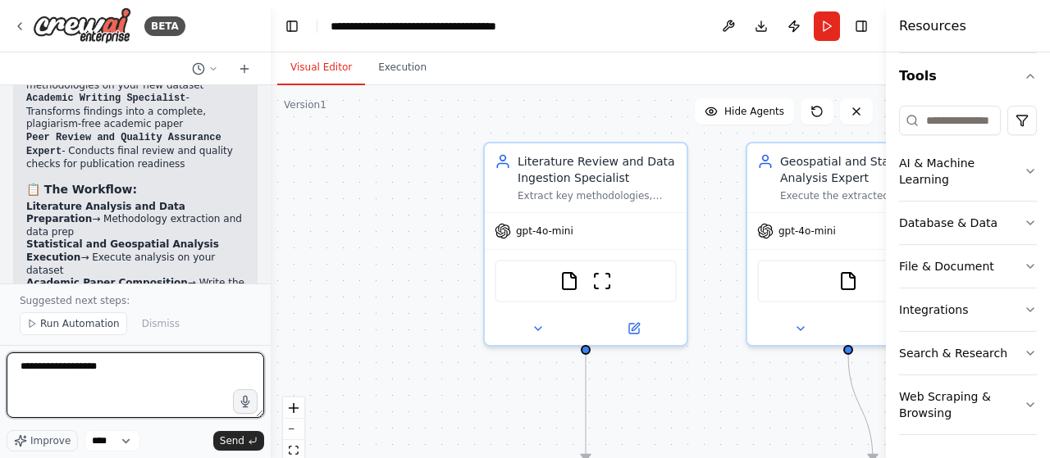
drag, startPoint x: 84, startPoint y: 372, endPoint x: 72, endPoint y: 377, distance: 13.2
click at [72, 377] on textarea "**********" at bounding box center [135, 386] width 257 height 66
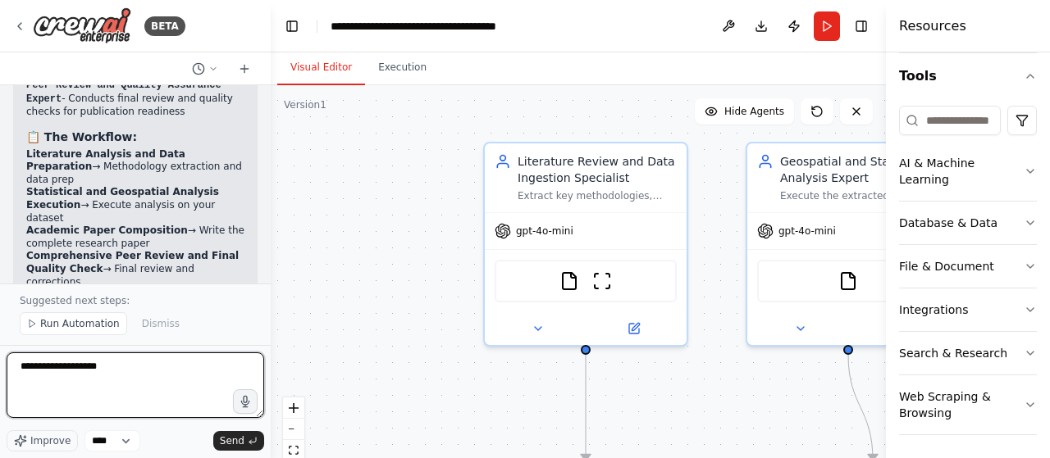
click at [62, 370] on textarea "**********" at bounding box center [135, 386] width 257 height 66
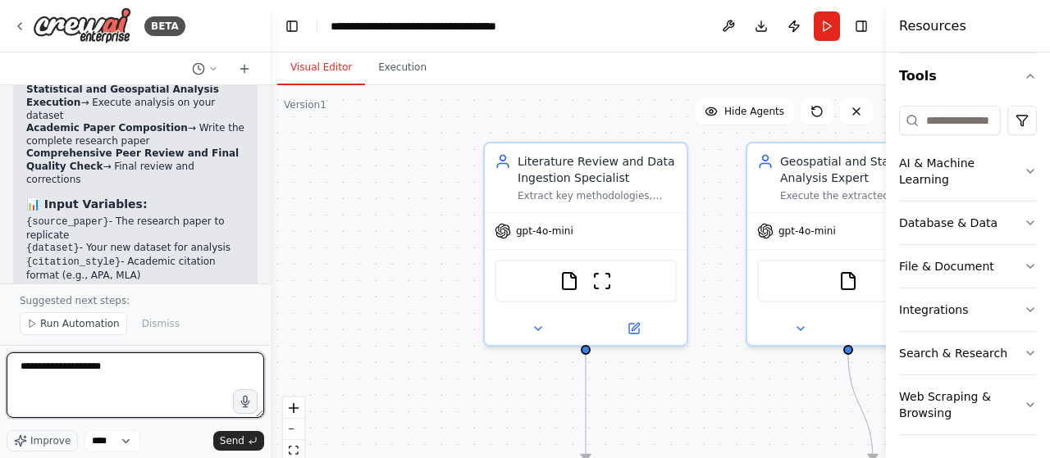
scroll to position [3977, 0]
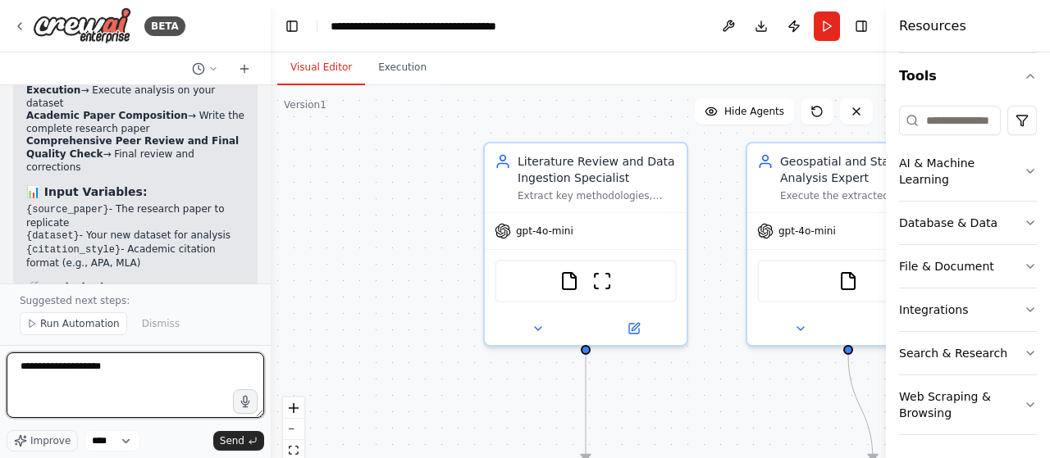
click at [139, 356] on textarea "**********" at bounding box center [135, 386] width 257 height 66
click at [69, 389] on textarea "**********" at bounding box center [135, 386] width 257 height 66
click at [106, 381] on textarea "**********" at bounding box center [135, 386] width 257 height 66
type textarea "**********"
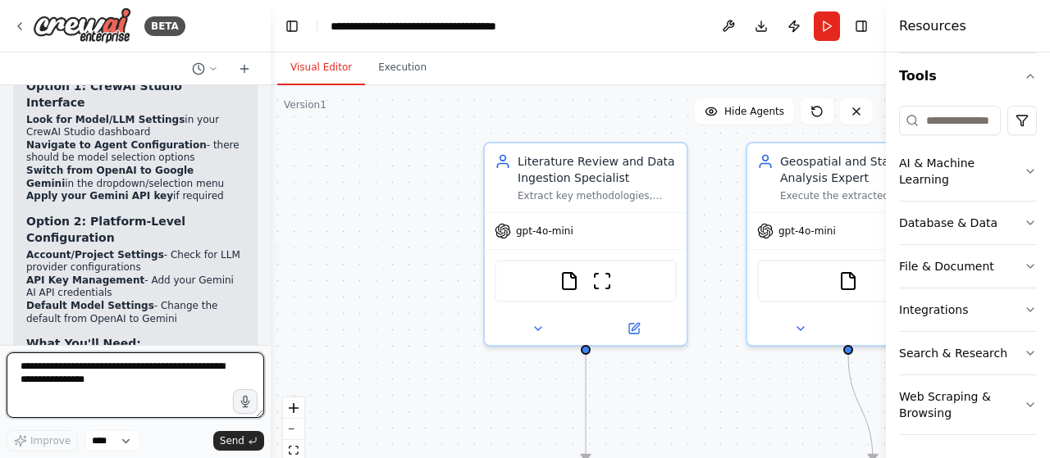
scroll to position [4973, 0]
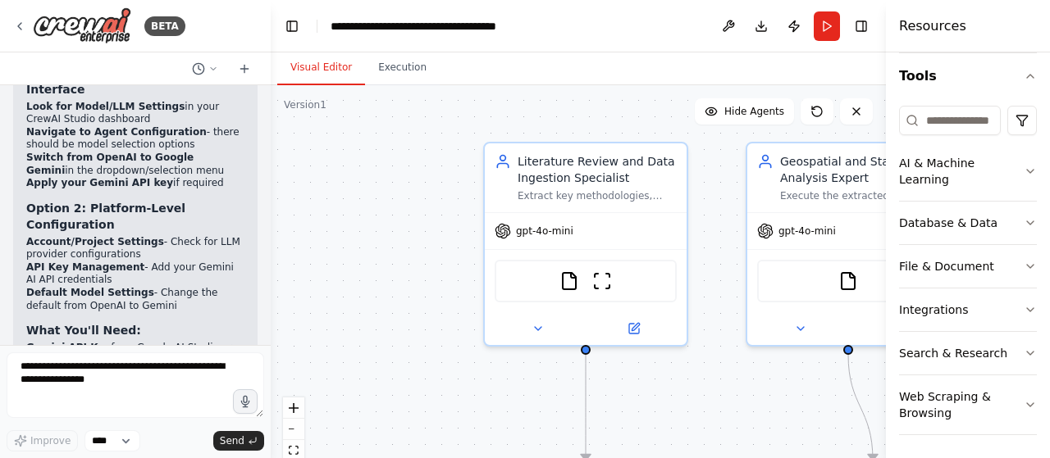
click at [351, 242] on div ".deletable-edge-delete-btn { width: 20px; height: 20px; border: 0px solid #ffff…" at bounding box center [578, 290] width 615 height 410
click at [813, 30] on button "Run" at bounding box center [826, 26] width 26 height 30
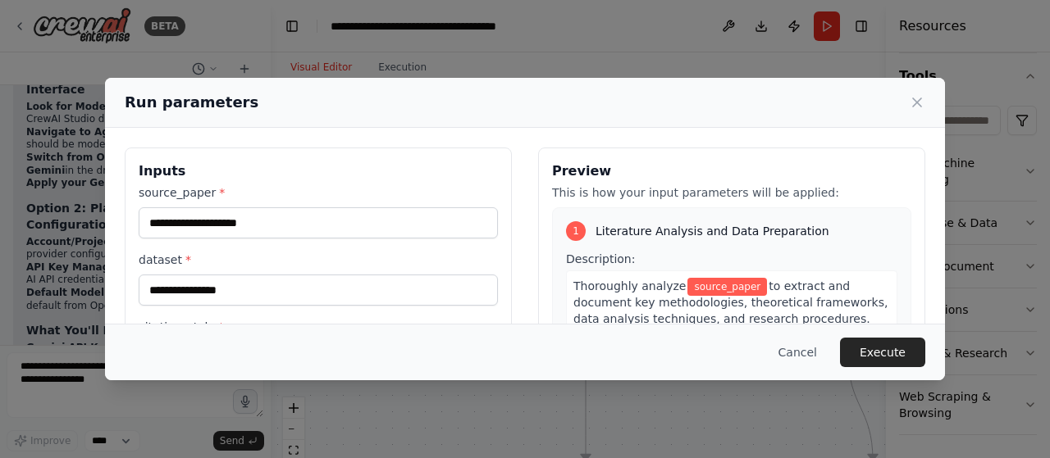
scroll to position [0, 0]
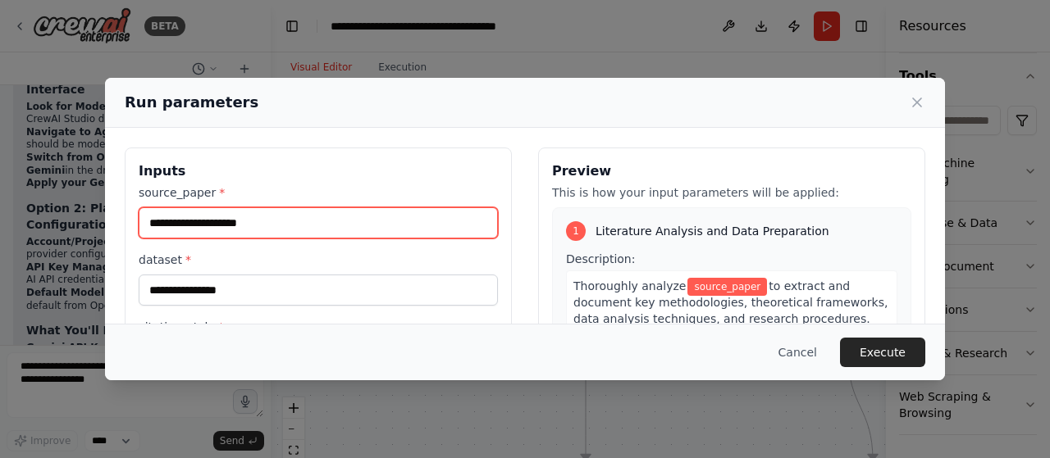
click at [390, 226] on input "source_paper *" at bounding box center [318, 222] width 359 height 31
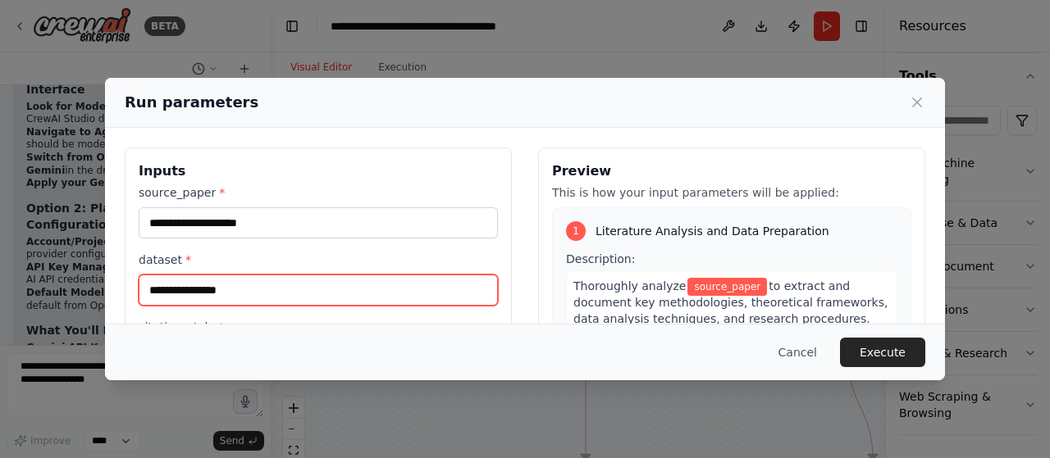
click at [390, 276] on input "dataset *" at bounding box center [318, 290] width 359 height 31
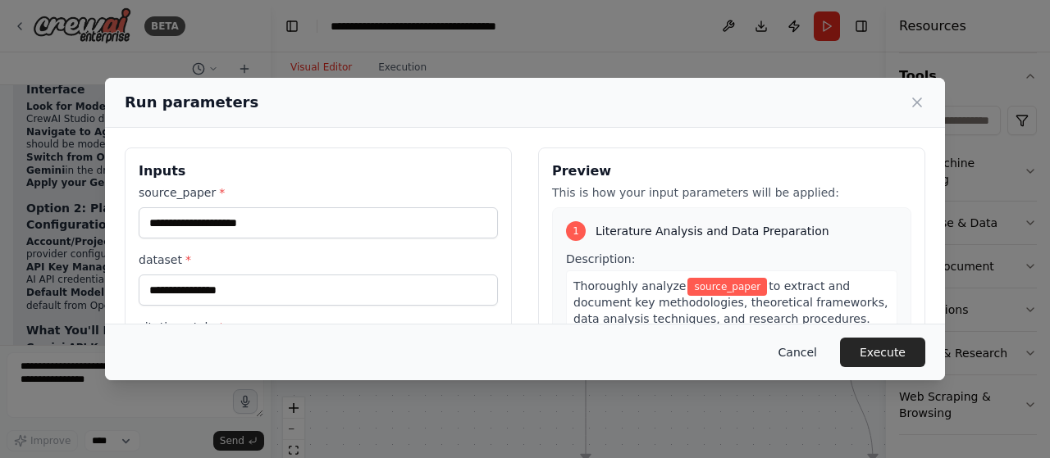
click at [811, 347] on button "Cancel" at bounding box center [797, 353] width 65 height 30
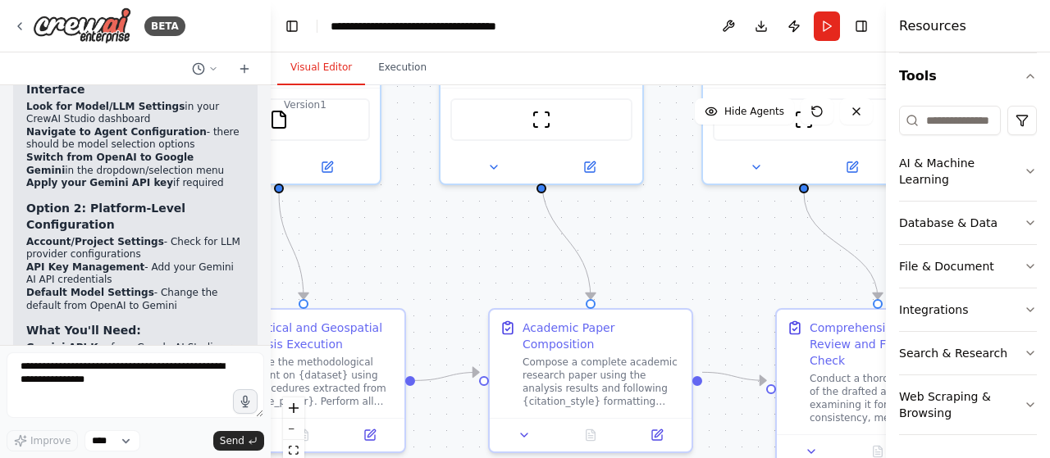
drag, startPoint x: 681, startPoint y: 405, endPoint x: 112, endPoint y: 244, distance: 591.6
click at [112, 244] on div "BETA Based on the AI agent we've been building, here is a concise and complete …" at bounding box center [525, 229] width 1050 height 458
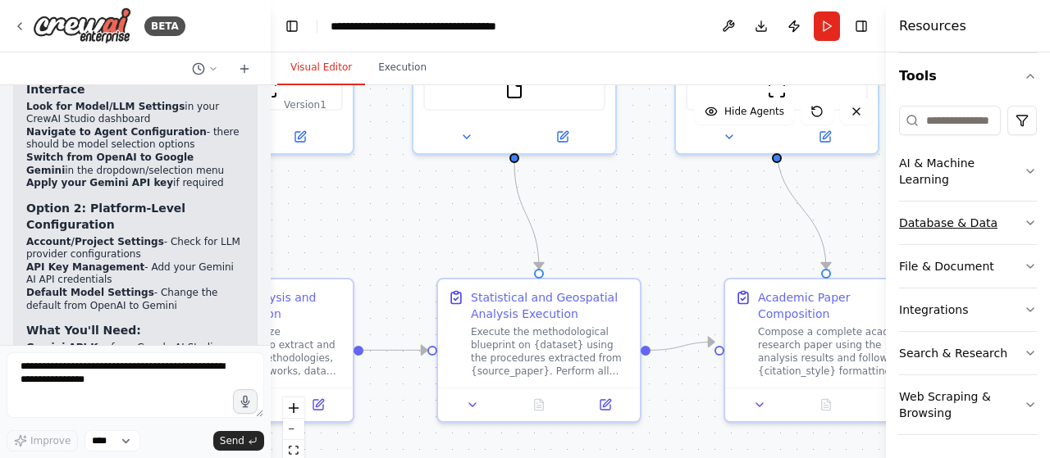
drag, startPoint x: 703, startPoint y: 267, endPoint x: 938, endPoint y: 236, distance: 237.3
click at [938, 236] on div "BETA Based on the AI agent we've been building, here is a concise and complete …" at bounding box center [525, 229] width 1050 height 458
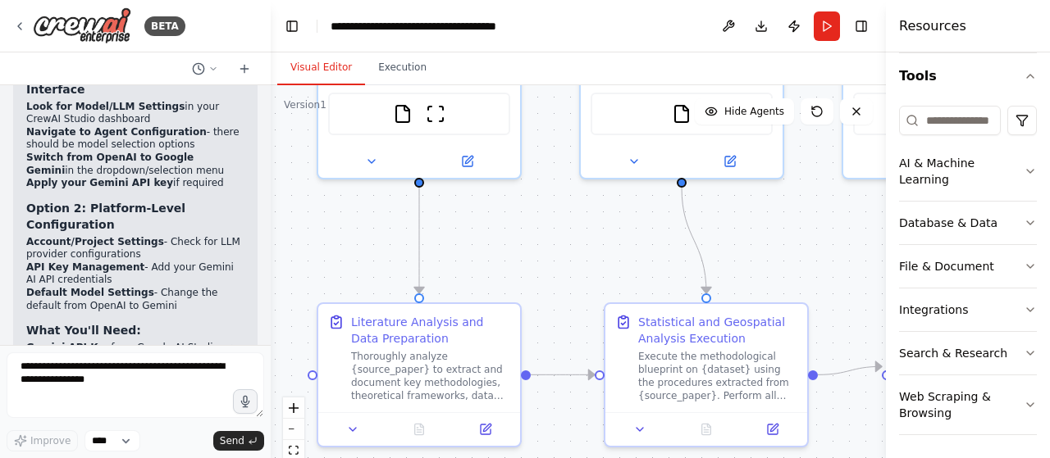
drag, startPoint x: 595, startPoint y: 235, endPoint x: 763, endPoint y: 259, distance: 169.1
click at [763, 259] on div ".deletable-edge-delete-btn { width: 20px; height: 20px; border: 0px solid #ffff…" at bounding box center [578, 290] width 615 height 410
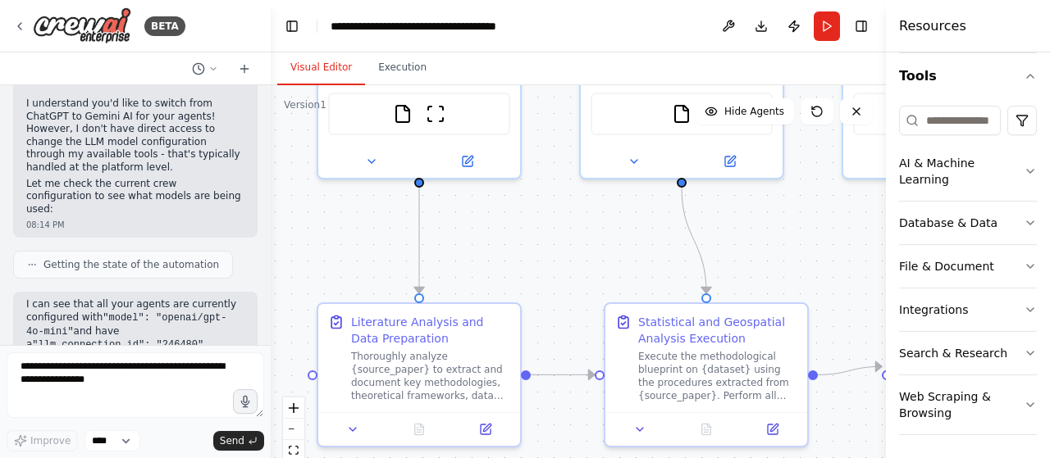
scroll to position [4973, 0]
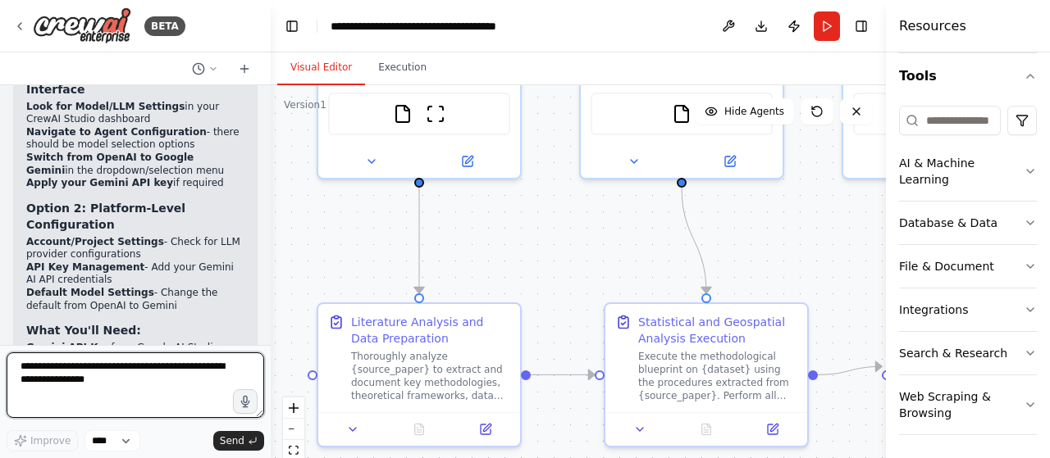
click at [162, 388] on textarea at bounding box center [135, 386] width 257 height 66
type textarea "**********"
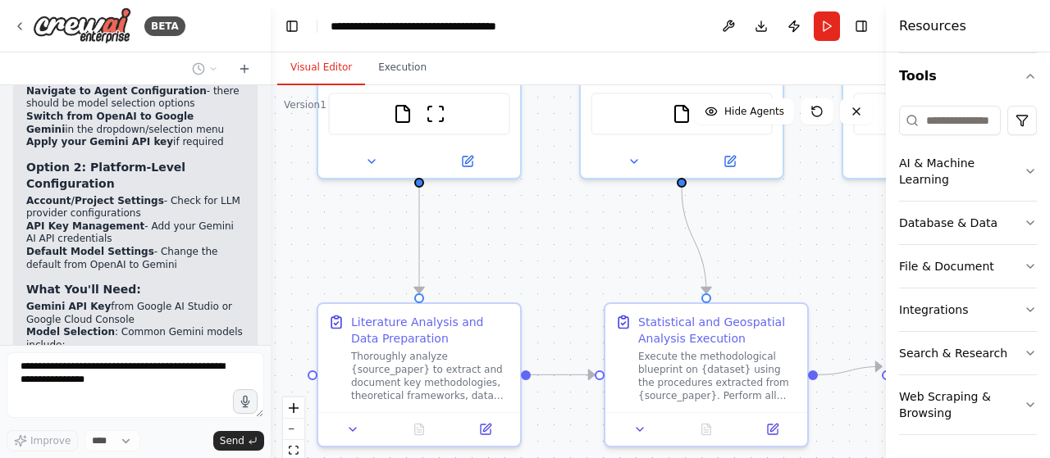
scroll to position [5070, 0]
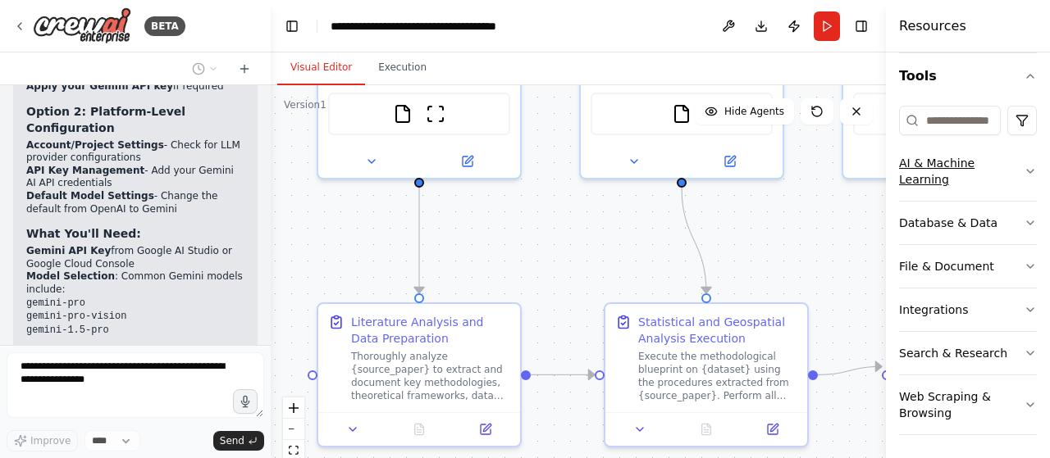
click at [1023, 165] on icon "button" at bounding box center [1029, 171] width 13 height 13
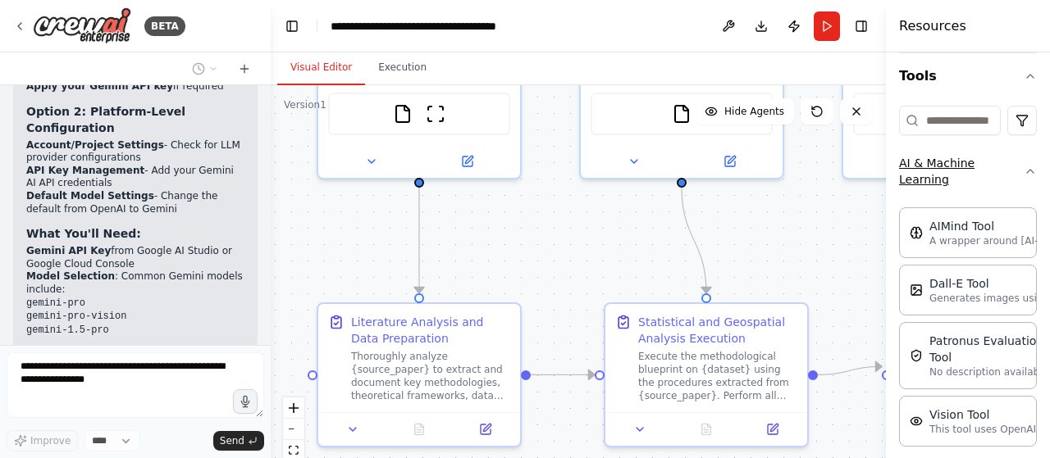
click at [1023, 165] on icon "button" at bounding box center [1029, 171] width 13 height 13
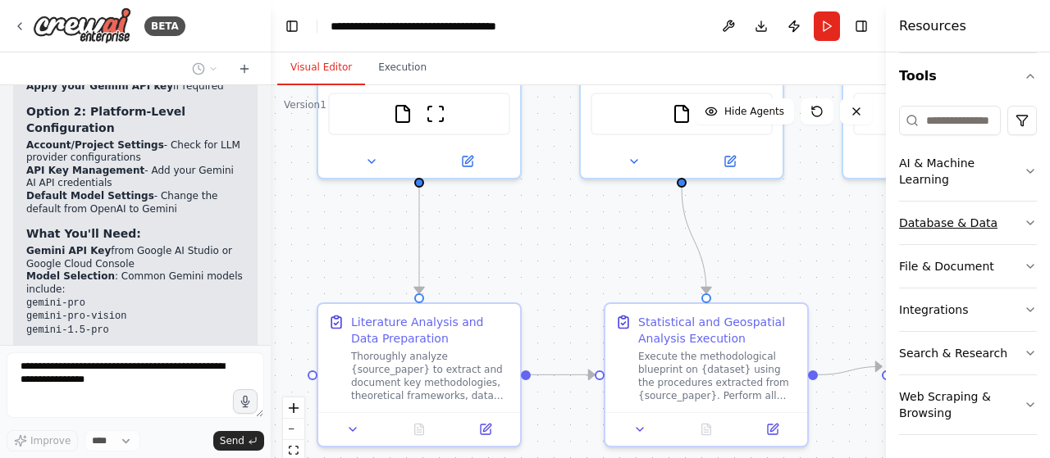
click at [1023, 218] on icon "button" at bounding box center [1029, 222] width 13 height 13
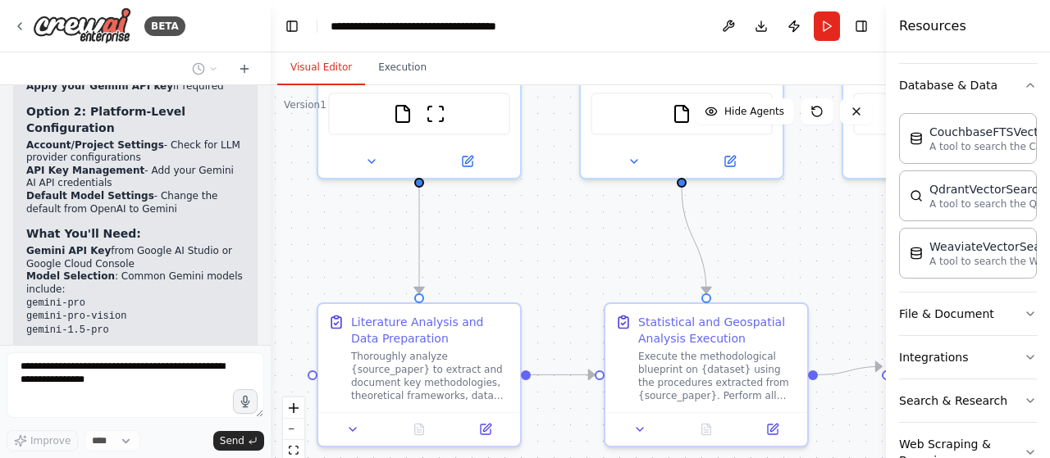
scroll to position [338, 0]
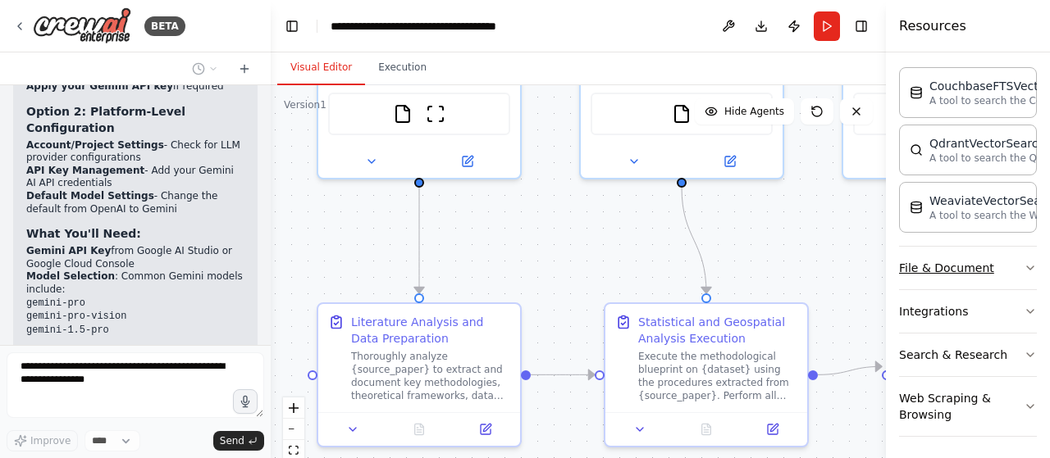
click at [1023, 268] on icon "button" at bounding box center [1029, 268] width 13 height 13
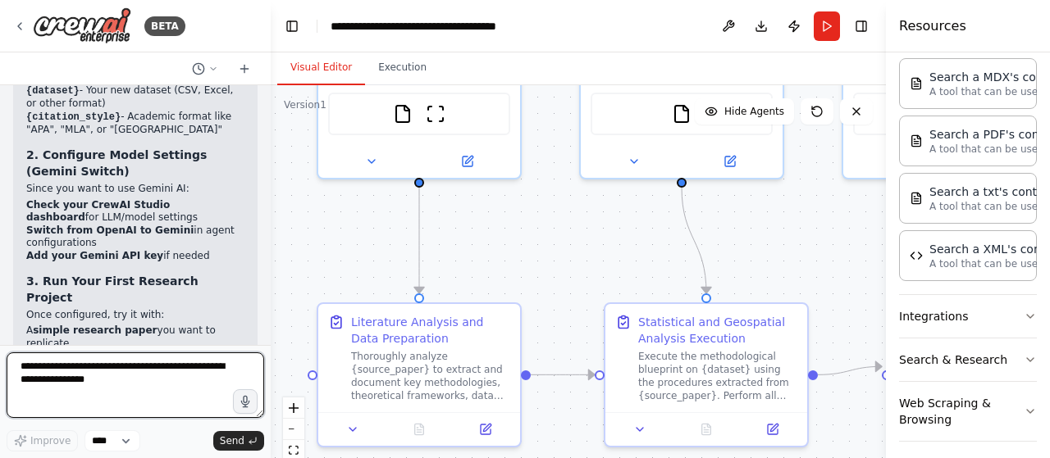
scroll to position [5942, 0]
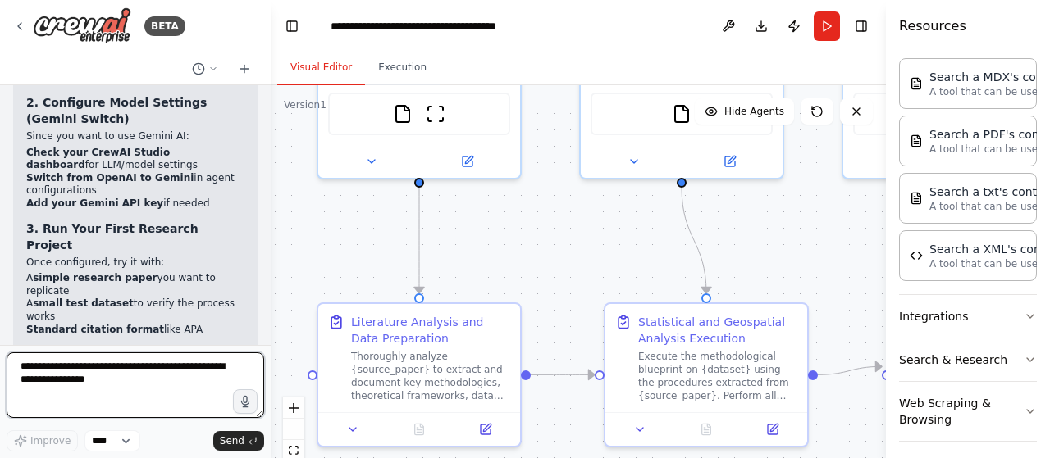
click at [139, 373] on textarea at bounding box center [135, 386] width 257 height 66
type textarea "**********"
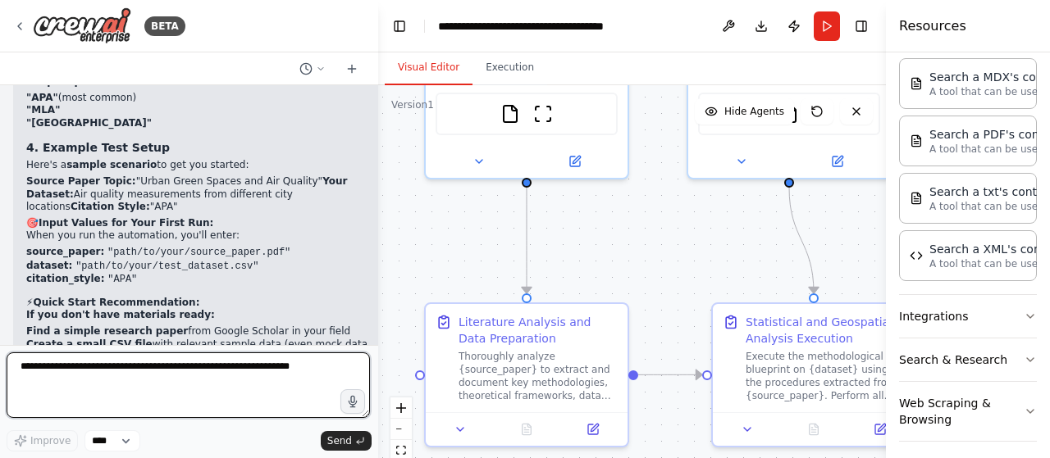
scroll to position [5763, 0]
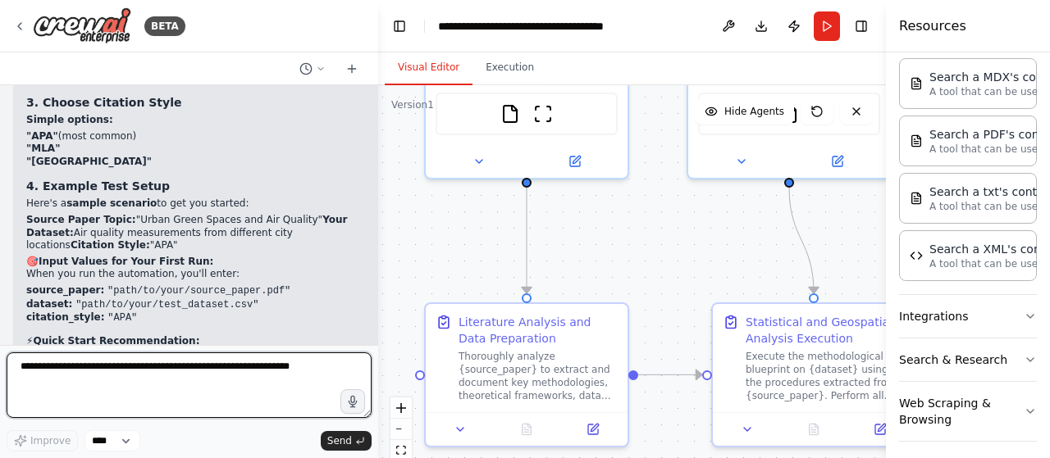
drag, startPoint x: 267, startPoint y: 284, endPoint x: 378, endPoint y: 305, distance: 112.7
click at [378, 305] on div "BETA Based on the AI agent we've been building, here is a concise and complete …" at bounding box center [525, 229] width 1050 height 458
click at [230, 378] on textarea at bounding box center [189, 386] width 365 height 66
type textarea "**********"
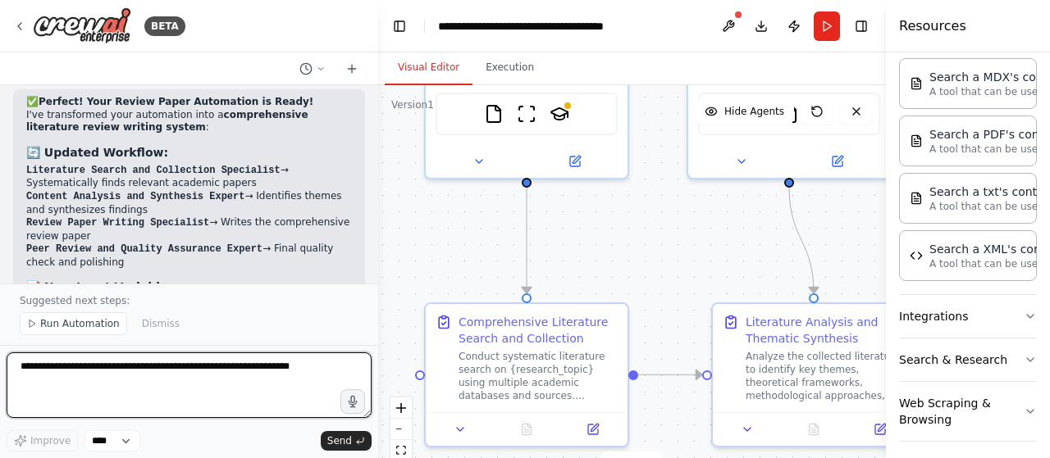
scroll to position [7441, 0]
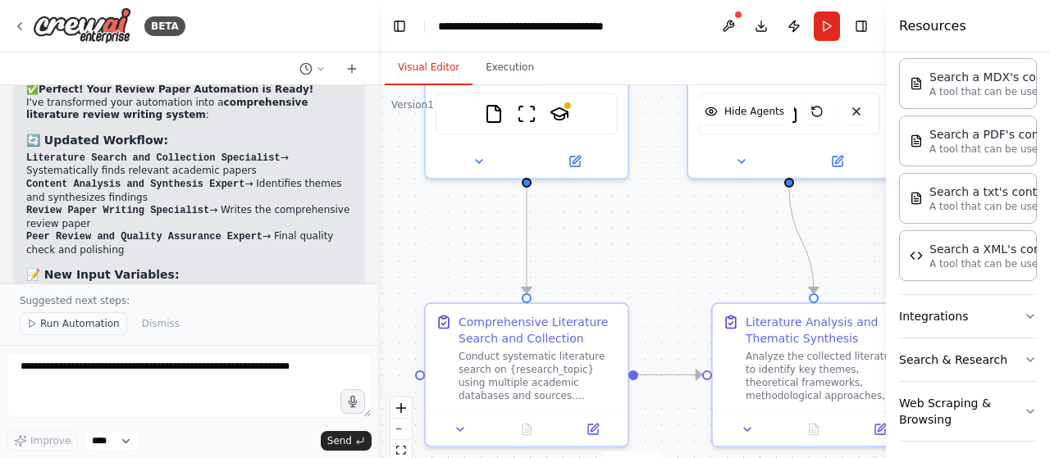
click at [82, 334] on button "Run Automation" at bounding box center [73, 323] width 107 height 23
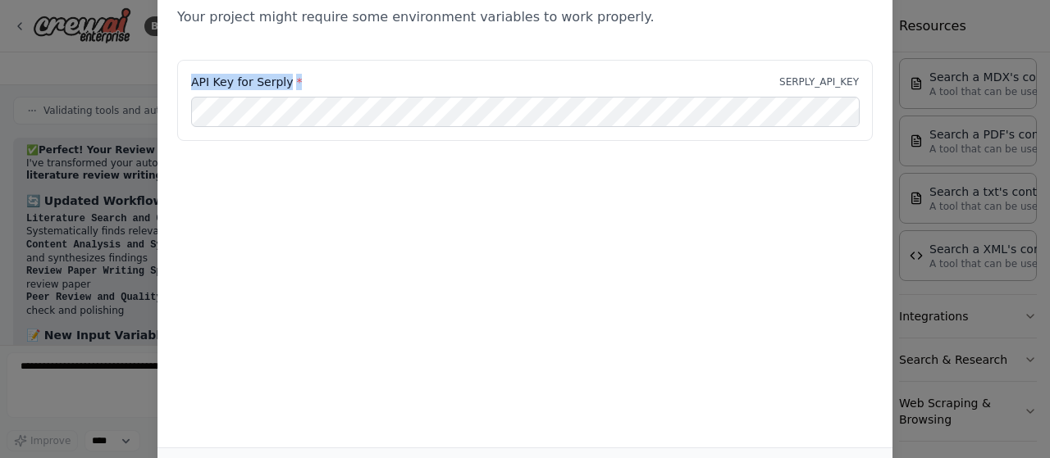
drag, startPoint x: 306, startPoint y: 85, endPoint x: 175, endPoint y: 88, distance: 131.2
click at [175, 88] on div "API Key for Serply * SERPLY_API_KEY" at bounding box center [524, 110] width 735 height 101
copy label "API Key for Serply *"
click at [910, 38] on div "Environment configuration Your project might require some environment variables…" at bounding box center [525, 229] width 1050 height 458
drag, startPoint x: 1046, startPoint y: 335, endPoint x: 1048, endPoint y: 116, distance: 218.1
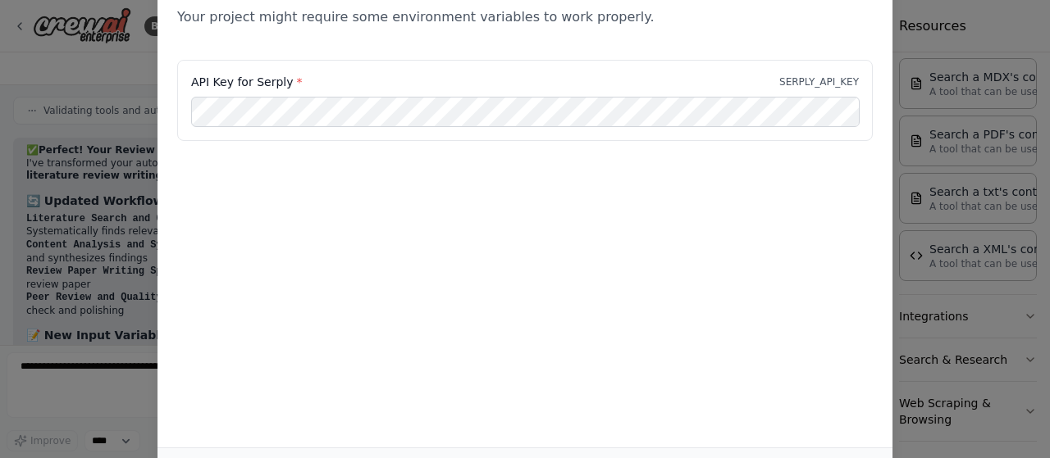
click at [1048, 116] on div "Environment configuration Your project might require some environment variables…" at bounding box center [525, 229] width 1050 height 458
drag, startPoint x: 1041, startPoint y: 344, endPoint x: 1041, endPoint y: 308, distance: 36.1
click at [1041, 309] on div "Environment configuration Your project might require some environment variables…" at bounding box center [525, 229] width 1050 height 458
click at [945, 62] on div "Environment configuration Your project might require some environment variables…" at bounding box center [525, 229] width 1050 height 458
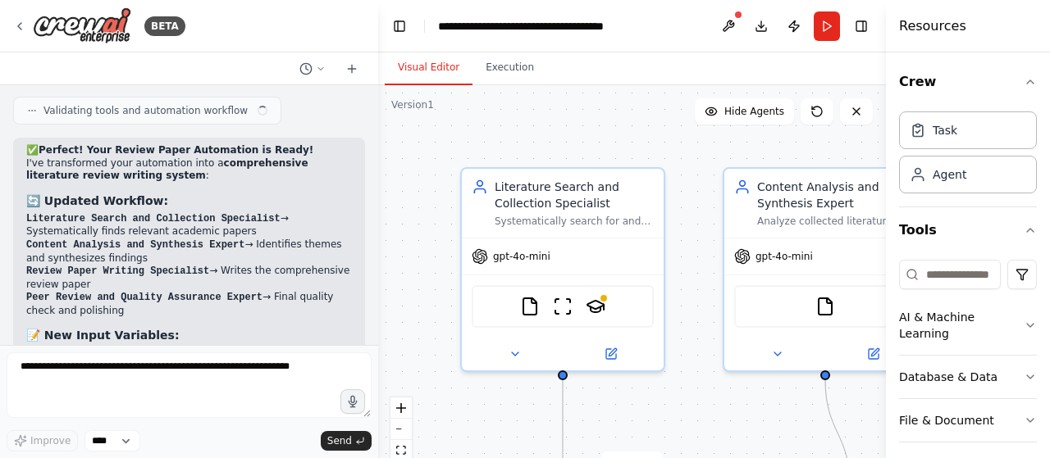
scroll to position [7381, 0]
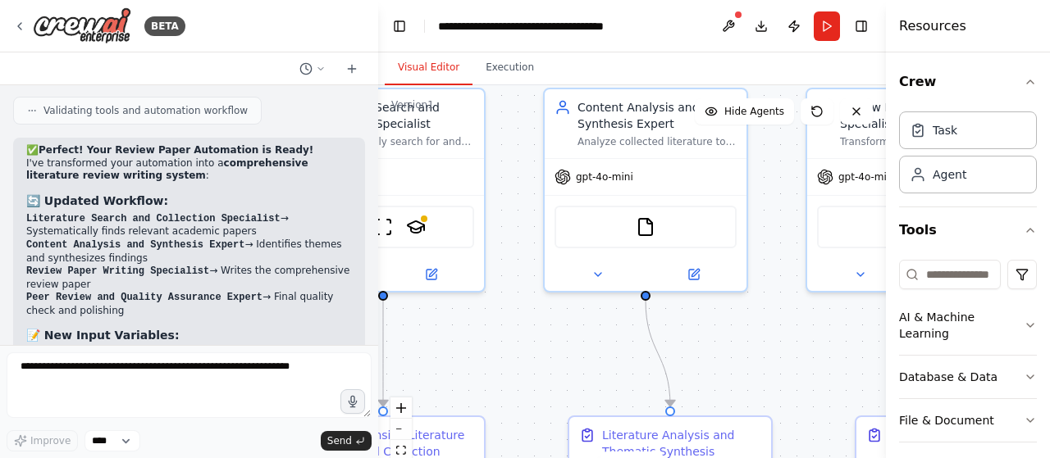
drag, startPoint x: 406, startPoint y: 204, endPoint x: 226, endPoint y: 125, distance: 196.4
click at [226, 125] on div "BETA Based on the AI agent we've been building, here is a concise and complete …" at bounding box center [525, 229] width 1050 height 458
